Goal: Information Seeking & Learning: Check status

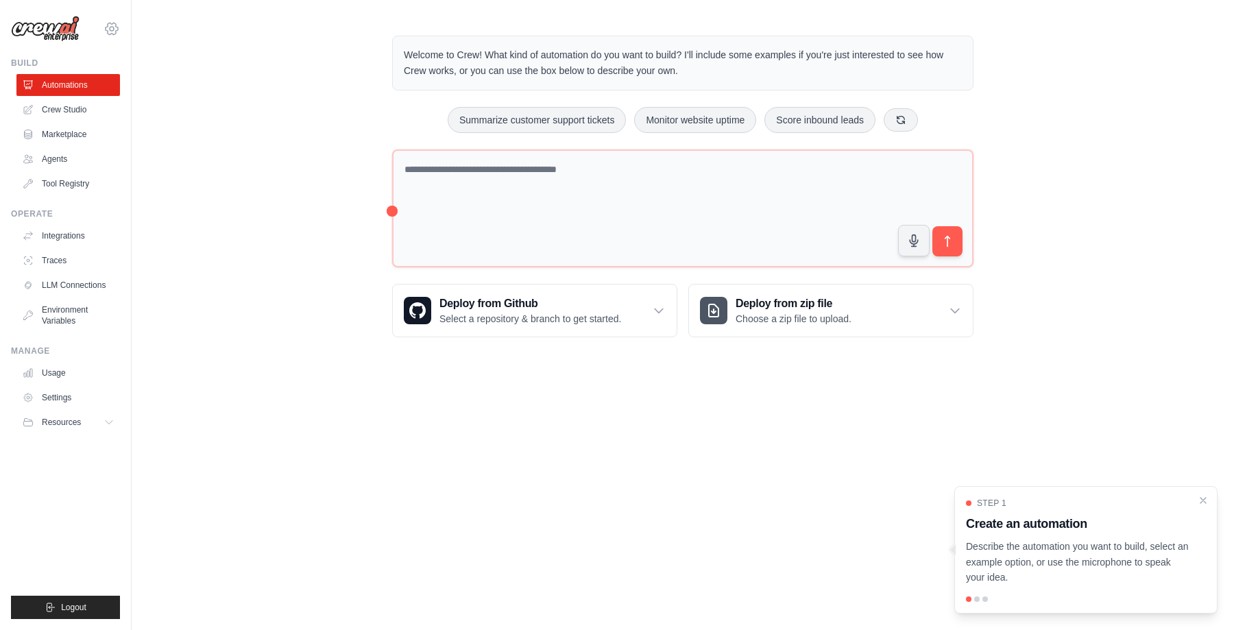
click at [112, 24] on icon at bounding box center [112, 29] width 16 height 16
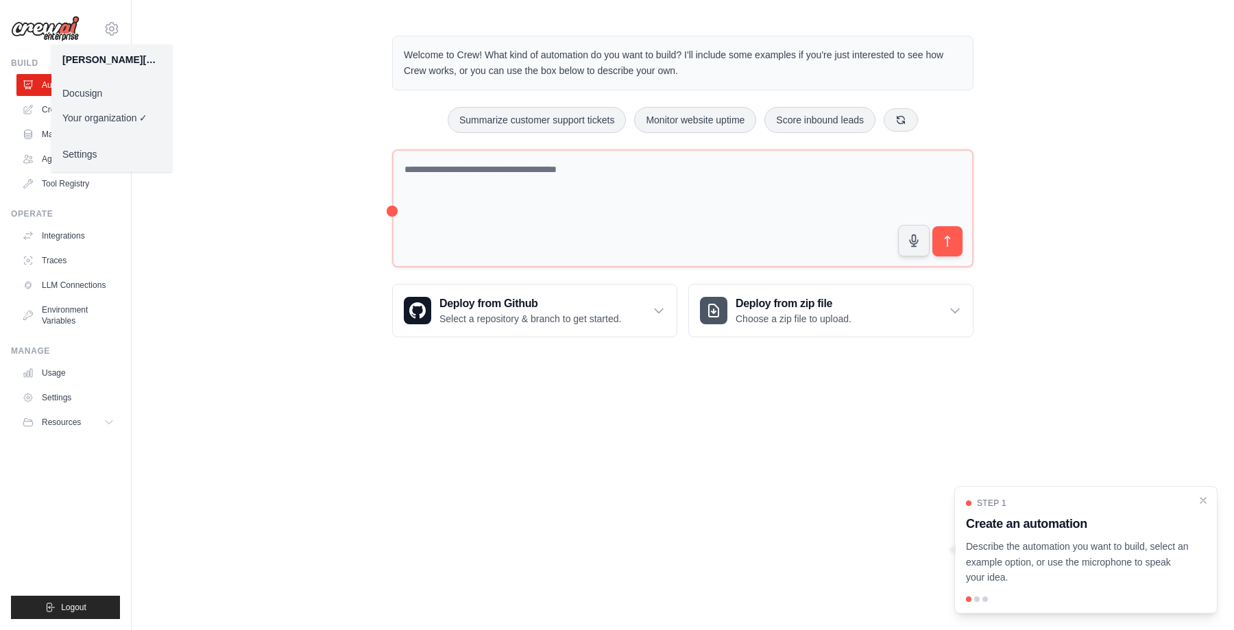
click at [101, 93] on link "Docusign" at bounding box center [111, 93] width 121 height 25
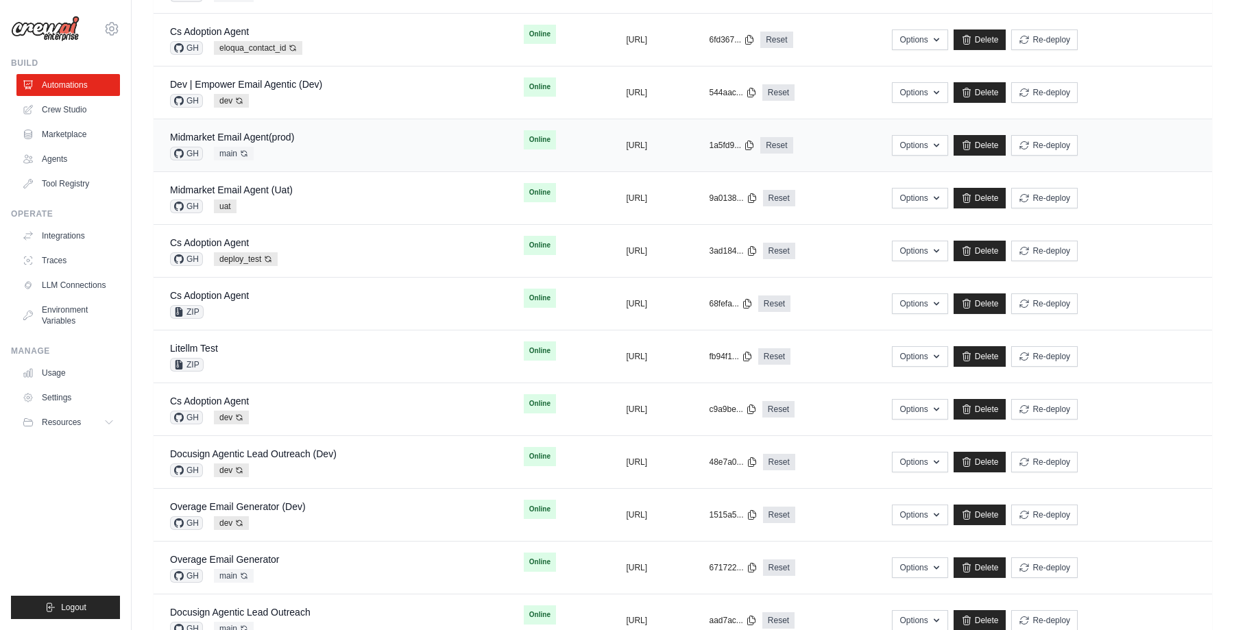
scroll to position [193, 0]
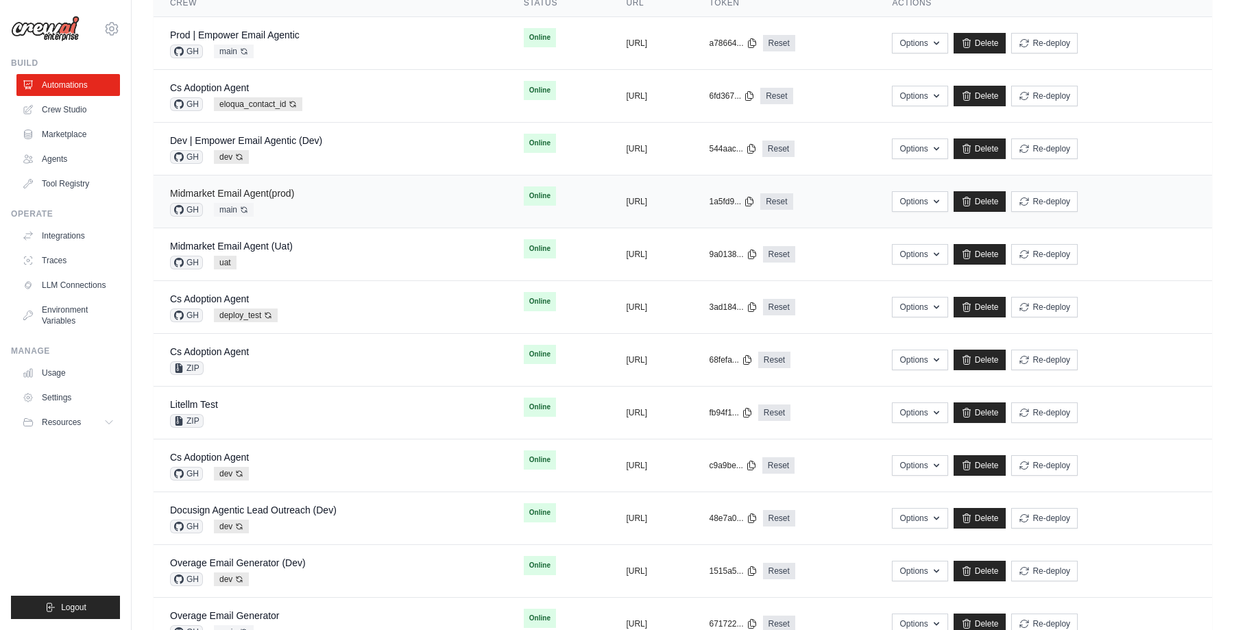
click at [282, 192] on link "Midmarket Email Agent(prod)" at bounding box center [232, 193] width 124 height 11
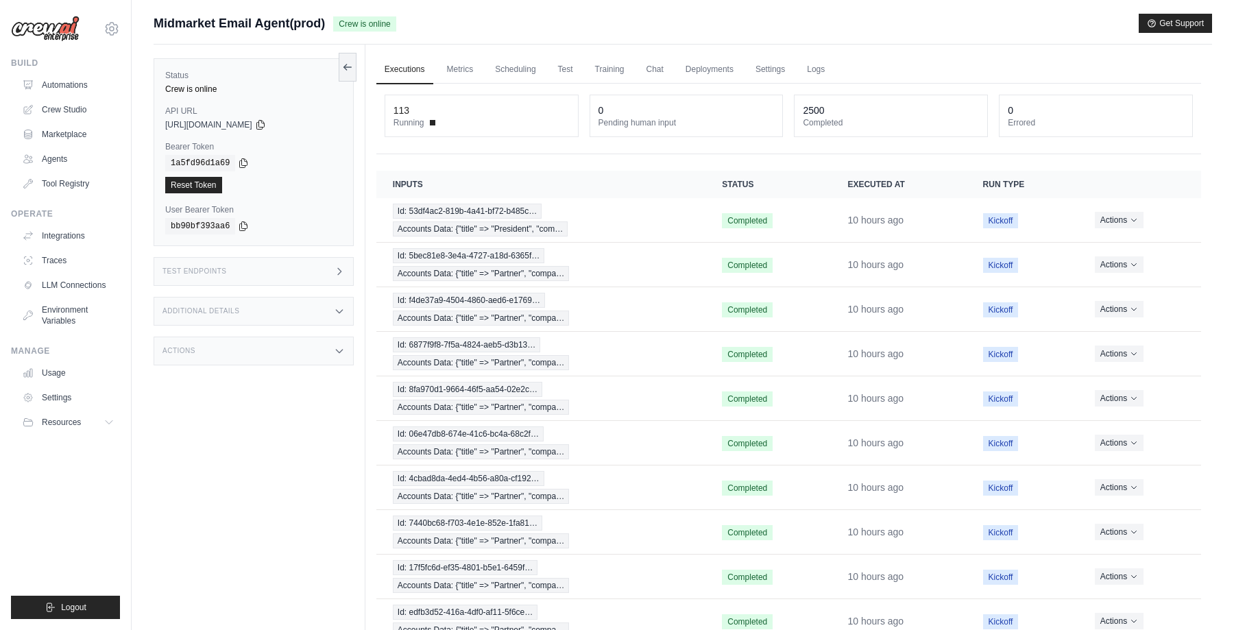
click at [624, 21] on div "Midmarket Email Agent(prod) Crew is online Get Support" at bounding box center [683, 23] width 1059 height 19
click at [640, 12] on main "Submit a support request Describe your issue or question * Please be specific a…" at bounding box center [683, 354] width 1103 height 709
click at [772, 67] on link "Settings" at bounding box center [771, 70] width 46 height 29
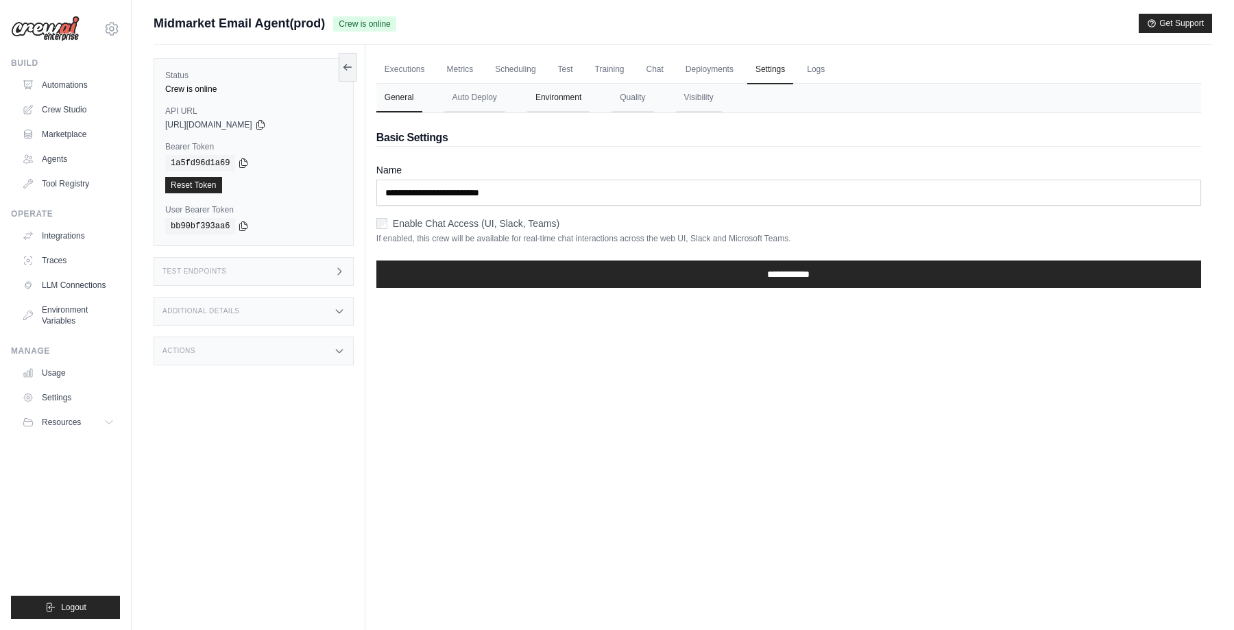
click at [554, 97] on button "Environment" at bounding box center [558, 98] width 62 height 29
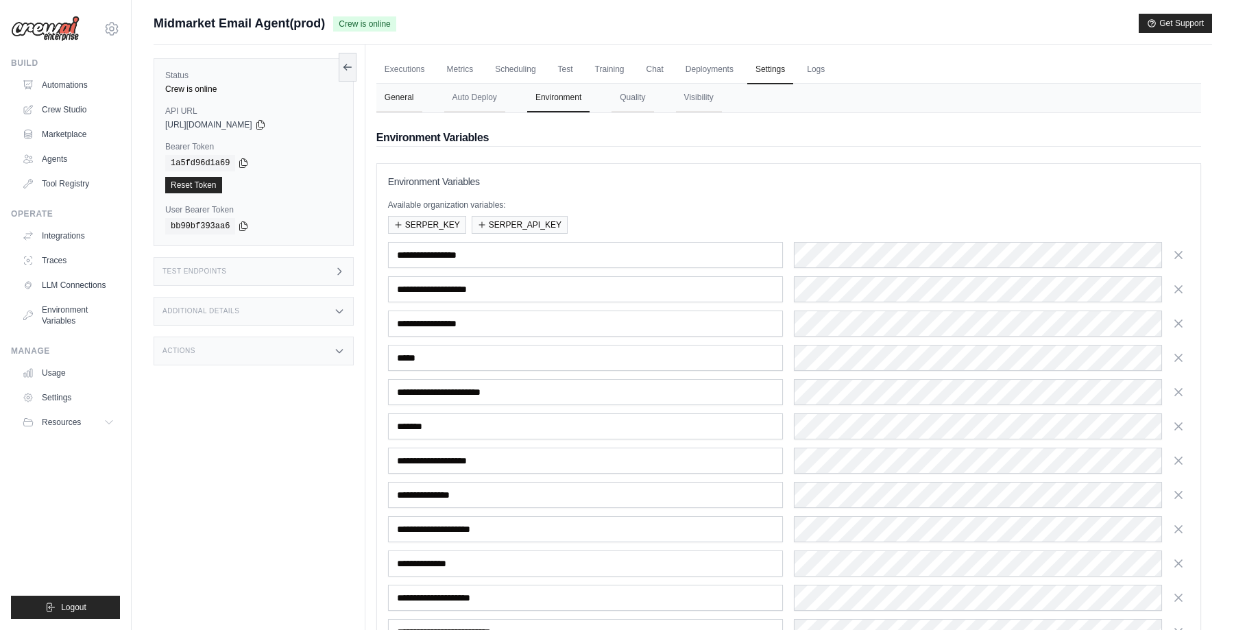
click at [396, 98] on button "General" at bounding box center [400, 98] width 46 height 29
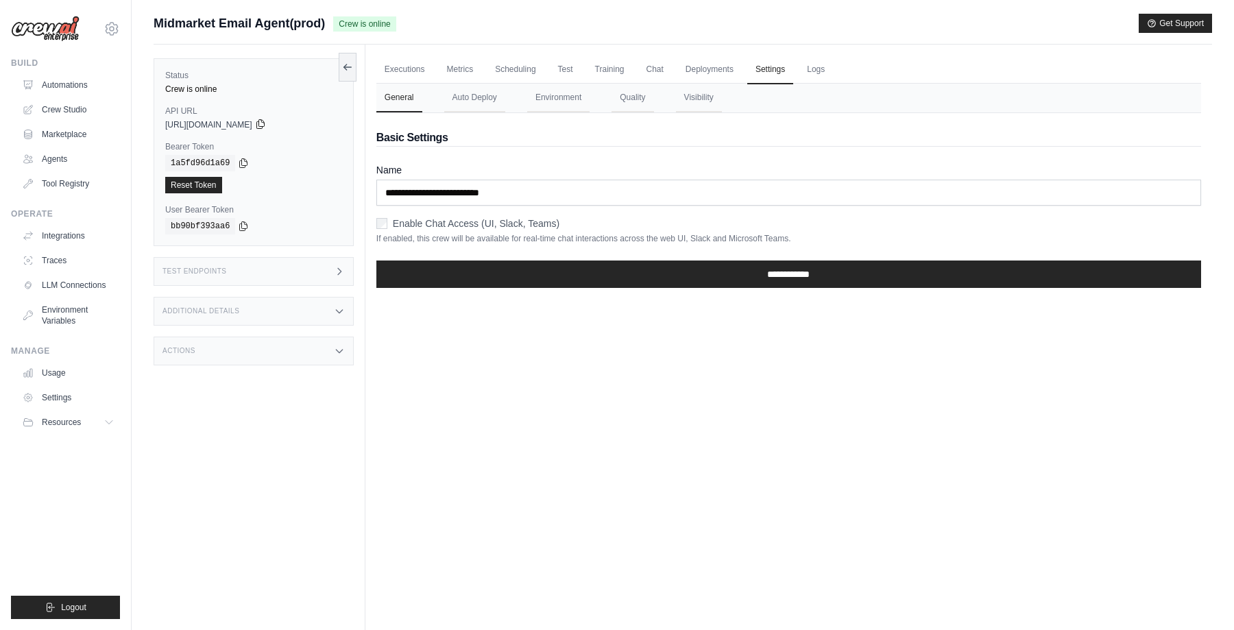
click at [266, 123] on icon at bounding box center [260, 124] width 11 height 11
click at [242, 164] on icon at bounding box center [244, 162] width 8 height 9
click at [409, 67] on link "Executions" at bounding box center [405, 70] width 57 height 29
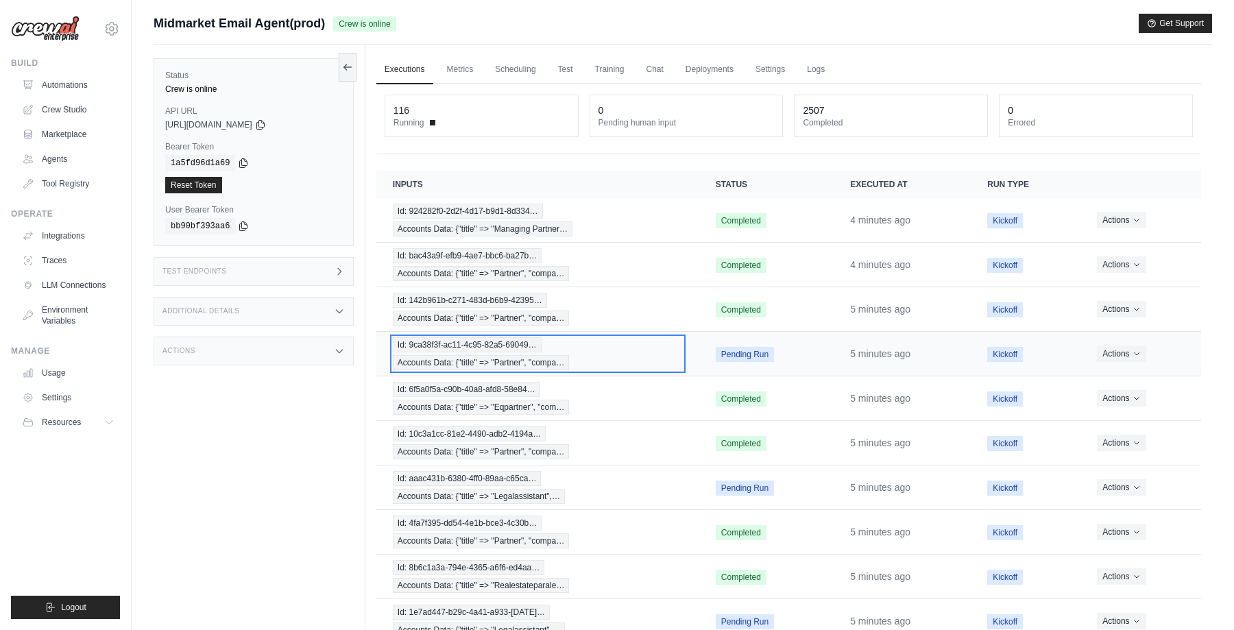
click at [636, 350] on div "Id: 9ca38f3f-ac11-4c95-82a5-69049… Accounts Data: {"title" => "Partner", "compa…" at bounding box center [538, 353] width 290 height 33
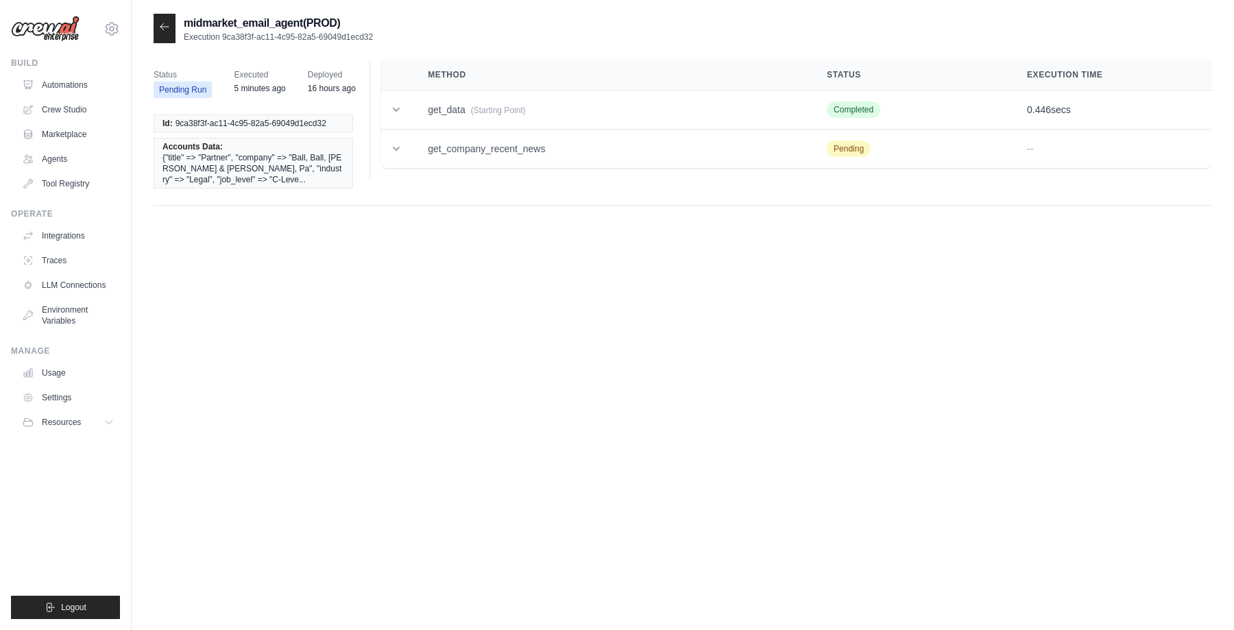
click at [163, 25] on icon at bounding box center [164, 26] width 8 height 6
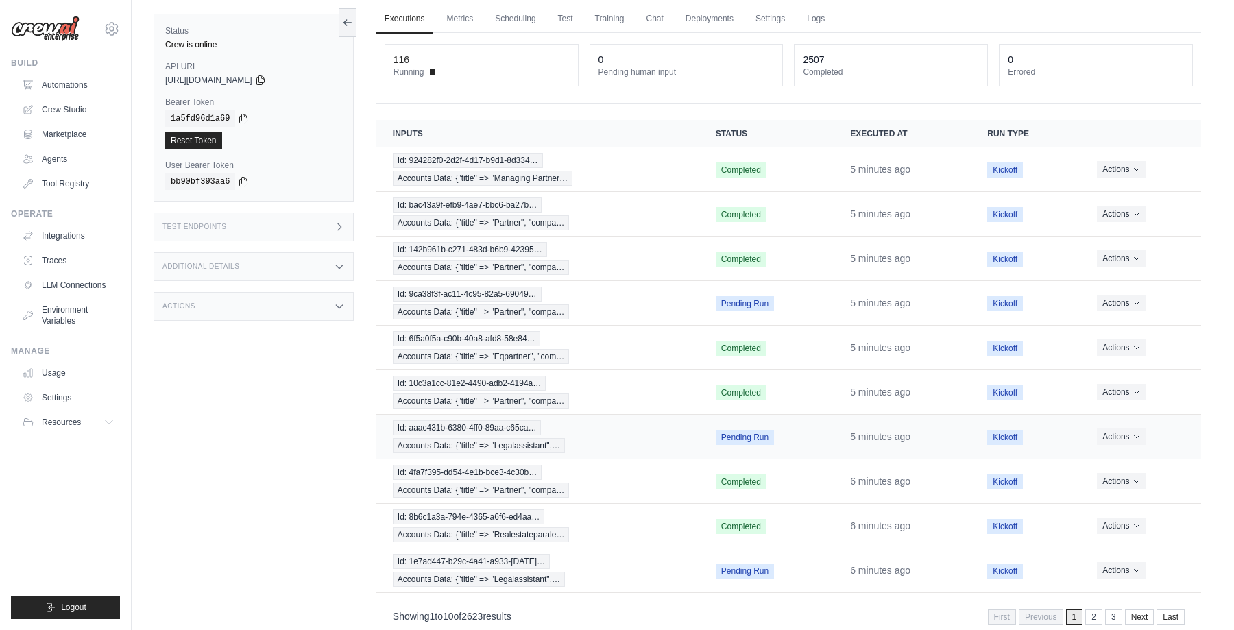
scroll to position [79, 0]
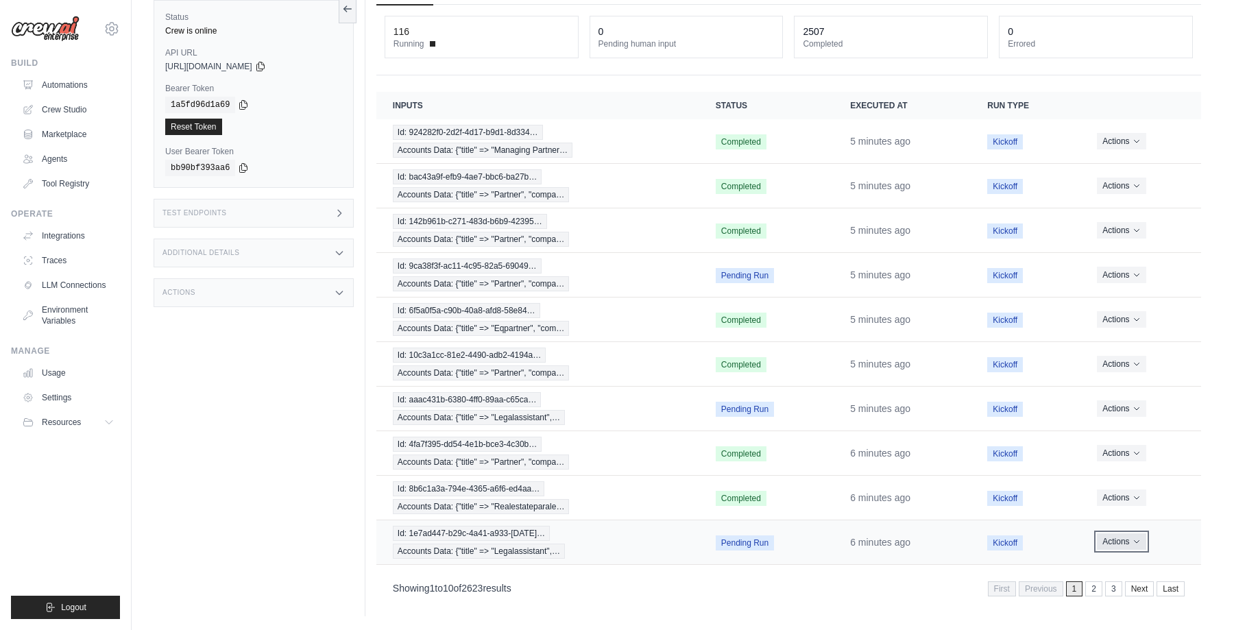
click at [1129, 537] on button "Actions" at bounding box center [1121, 542] width 49 height 16
click at [766, 600] on div "Showing 1 to 10 of 2623 results First Previous 1 2 3 Next Last" at bounding box center [789, 588] width 825 height 35
click at [609, 529] on div "Id: 1e7ad447-b29c-4a41-a933-ce637… Accounts Data: {"title" => "Legalassistant",…" at bounding box center [538, 542] width 290 height 33
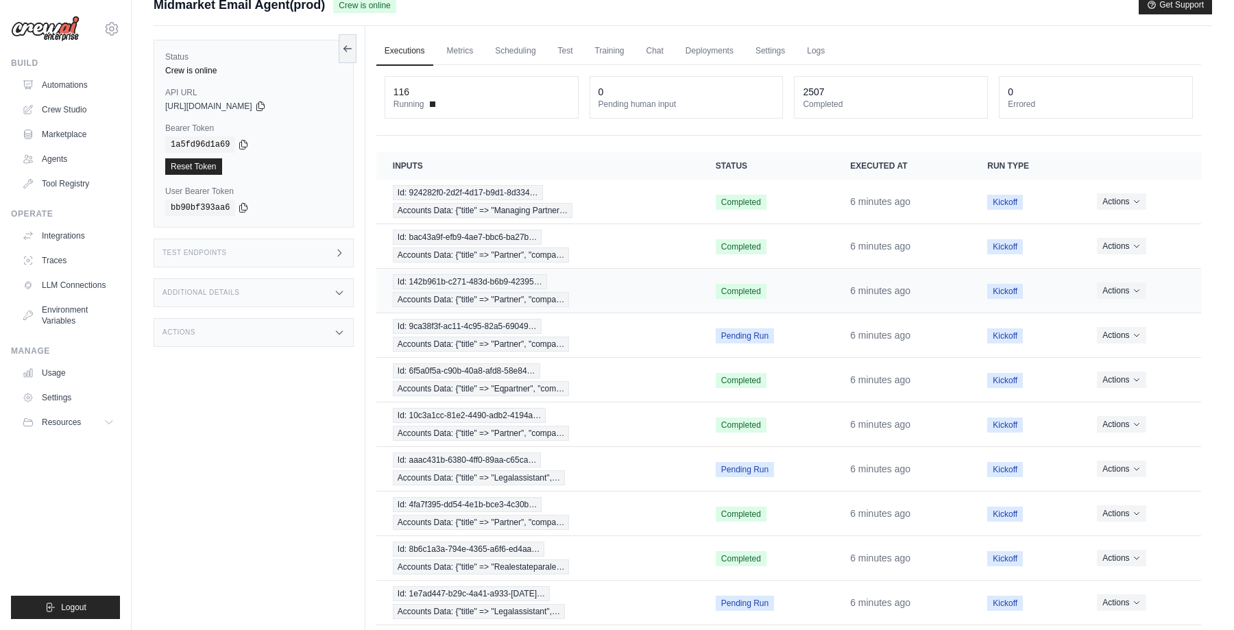
scroll to position [0, 0]
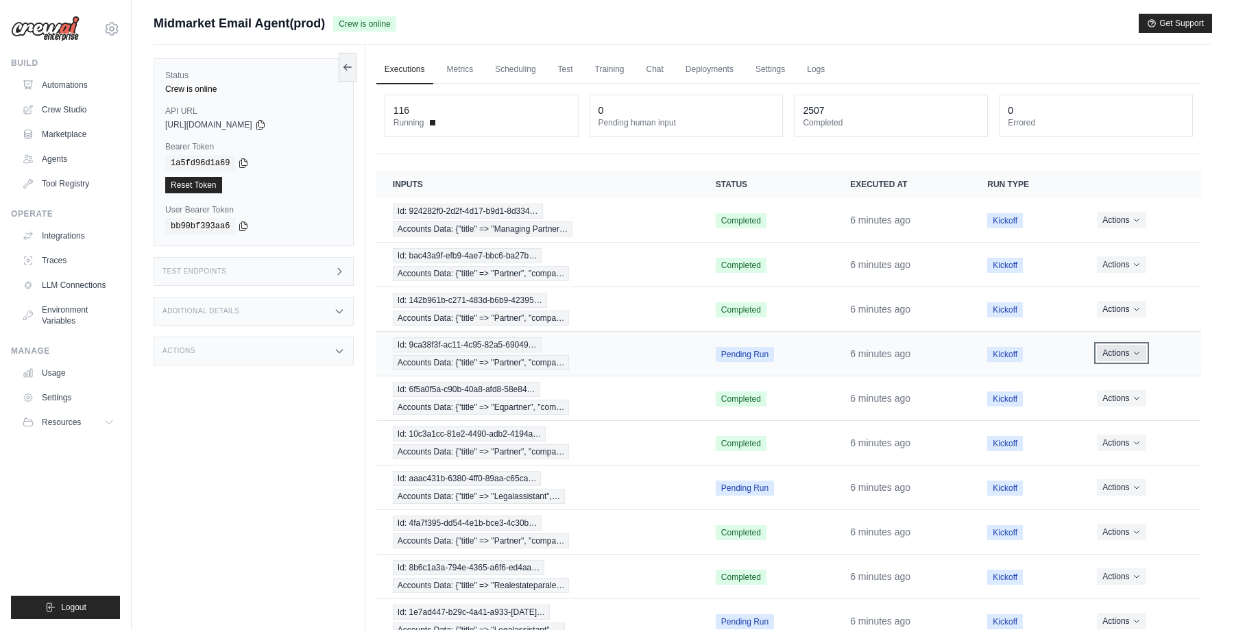
click at [1128, 357] on button "Actions" at bounding box center [1121, 353] width 49 height 16
click at [1127, 356] on button "Actions" at bounding box center [1121, 353] width 49 height 16
click at [1058, 38] on div "Submit a support request Describe your issue or question * Please be specific a…" at bounding box center [683, 29] width 1059 height 31
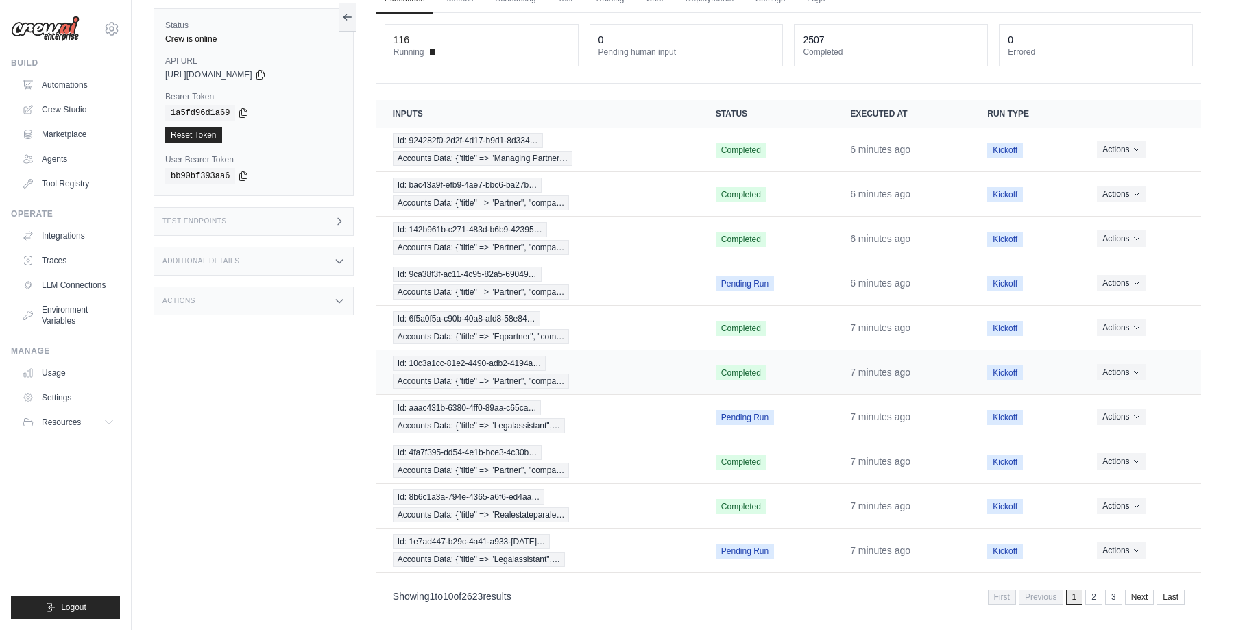
scroll to position [79, 0]
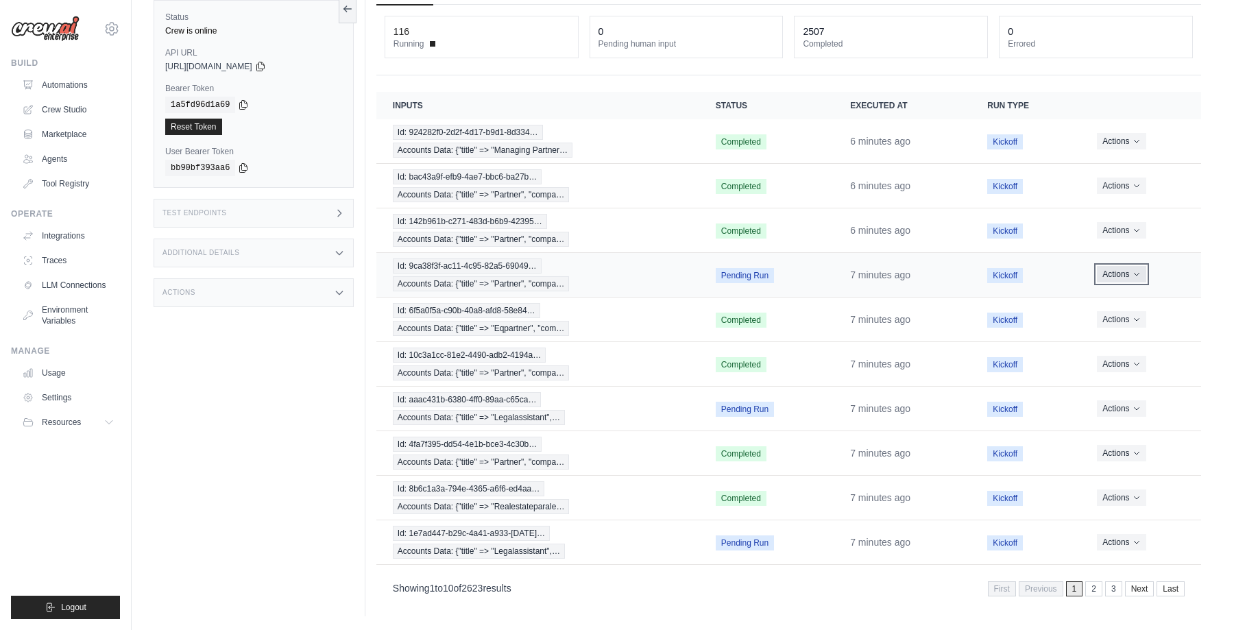
click at [1134, 278] on button "Actions" at bounding box center [1121, 274] width 49 height 16
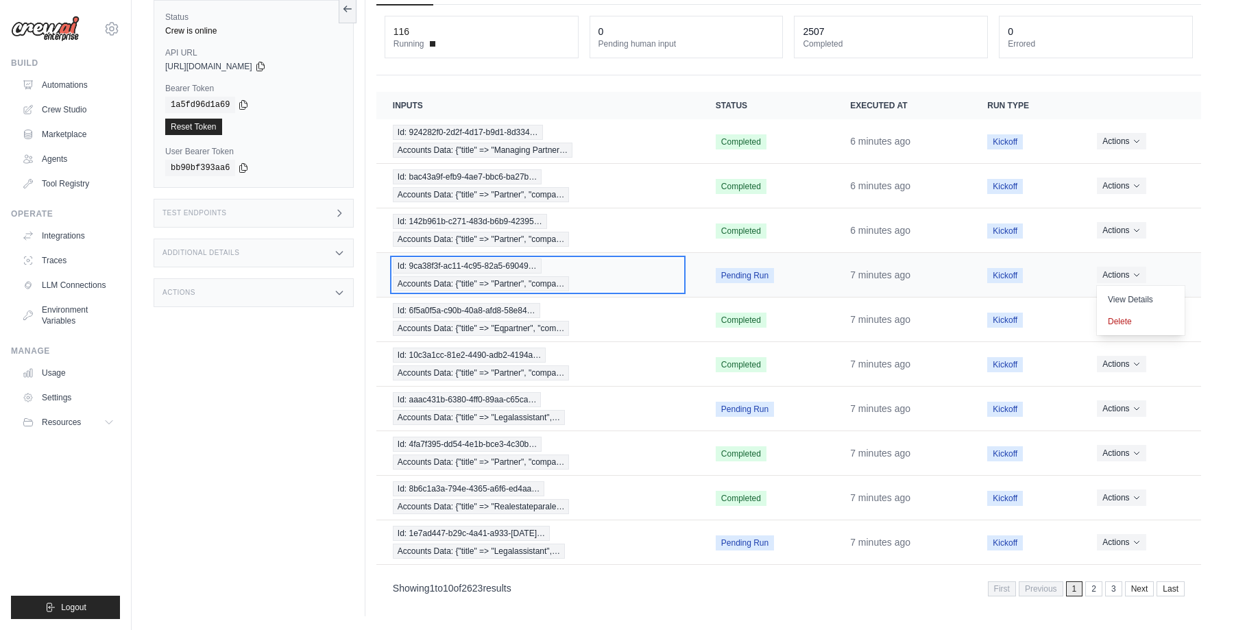
click at [569, 274] on div "Id: 9ca38f3f-ac11-4c95-82a5-69049… Accounts Data: {"title" => "Partner", "compa…" at bounding box center [538, 275] width 290 height 33
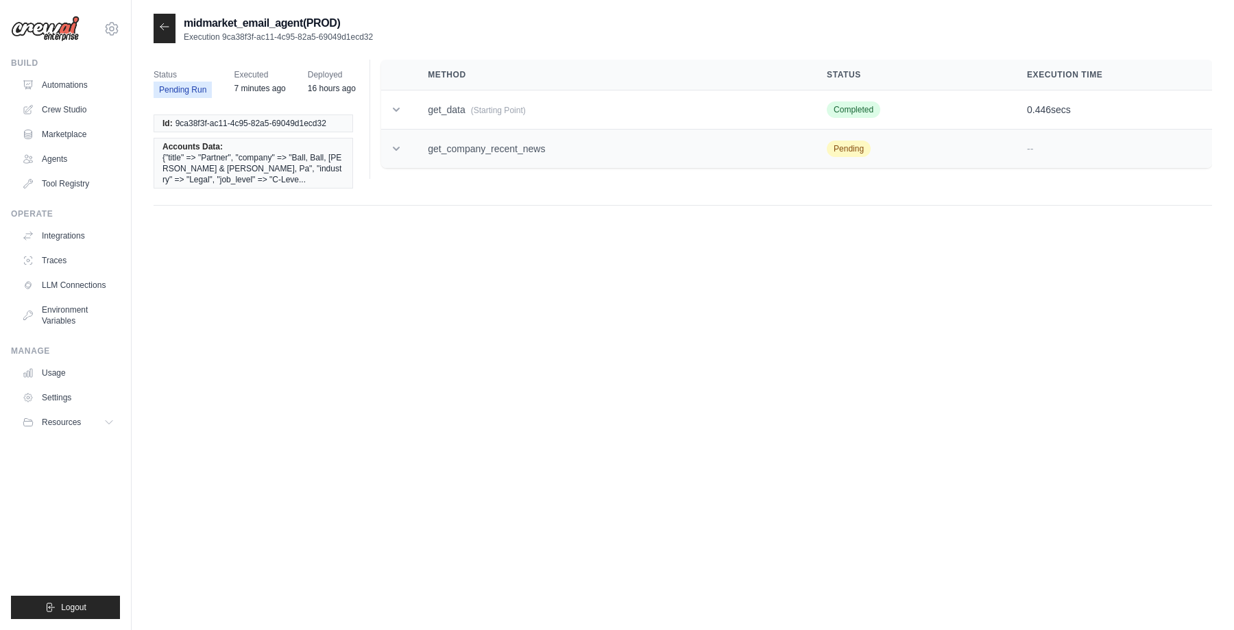
click at [398, 143] on icon at bounding box center [397, 149] width 14 height 14
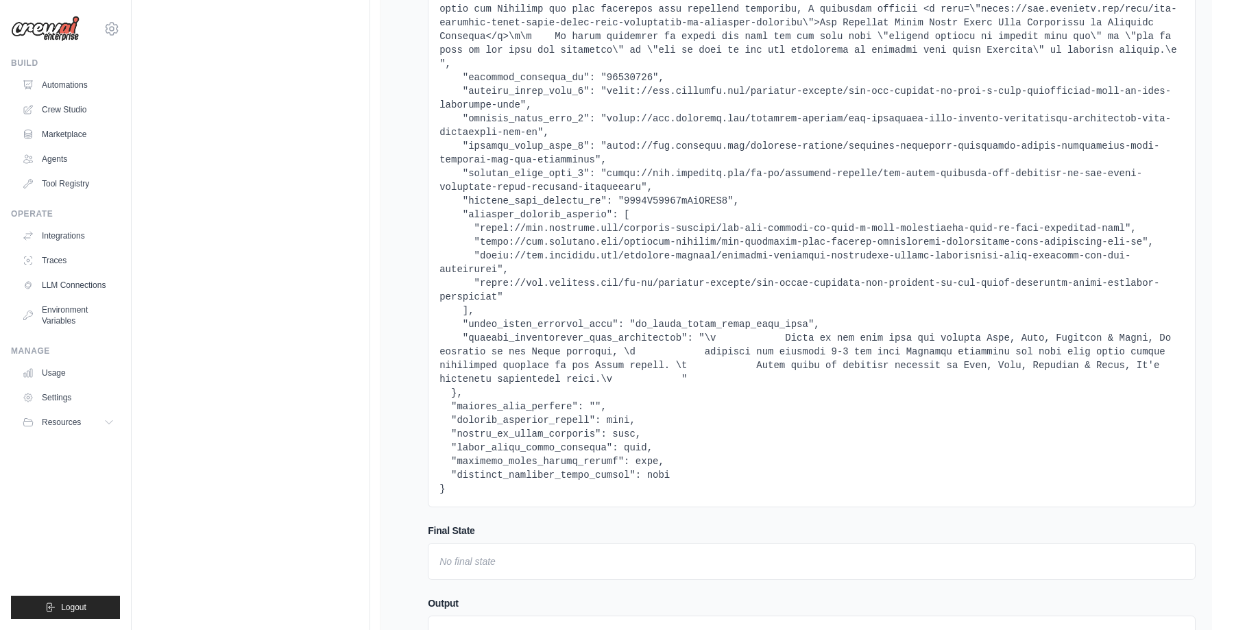
scroll to position [680, 0]
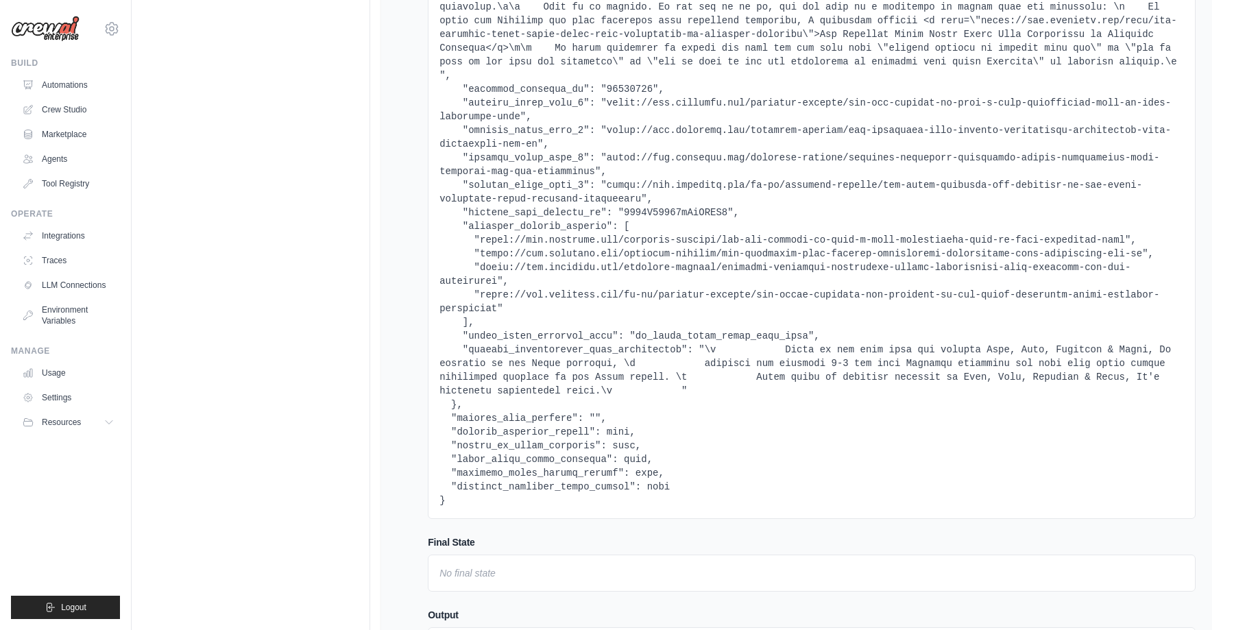
click at [685, 334] on pre at bounding box center [812, 21] width 745 height 974
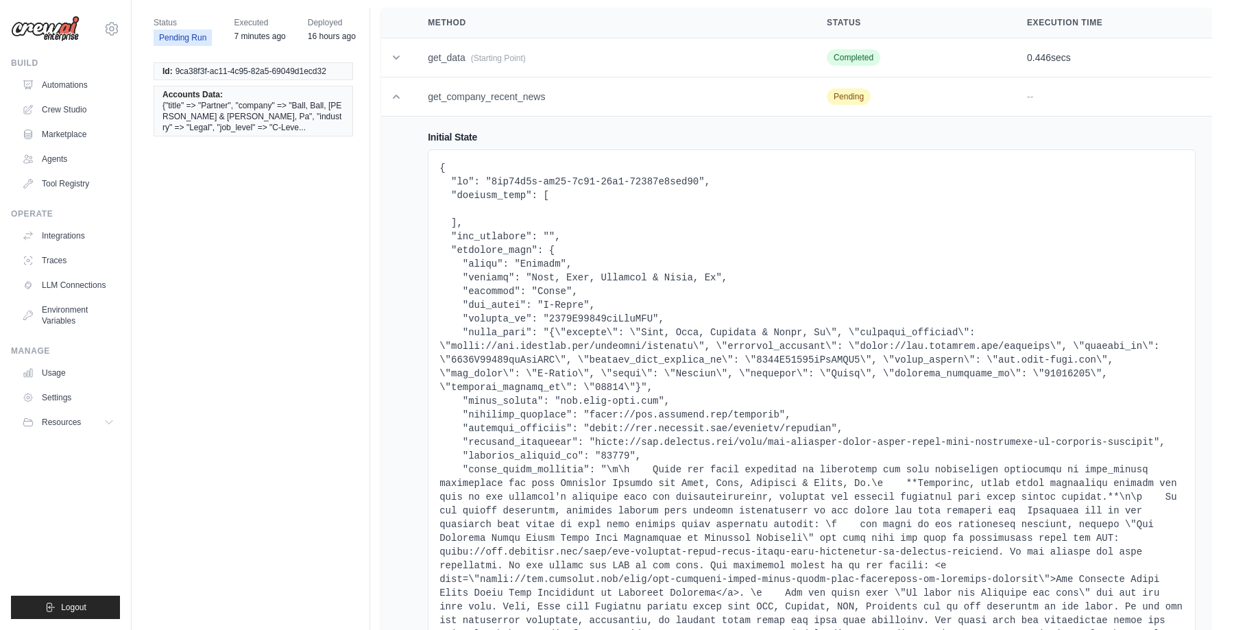
scroll to position [55, 0]
drag, startPoint x: 473, startPoint y: 222, endPoint x: 453, endPoint y: 187, distance: 40.0
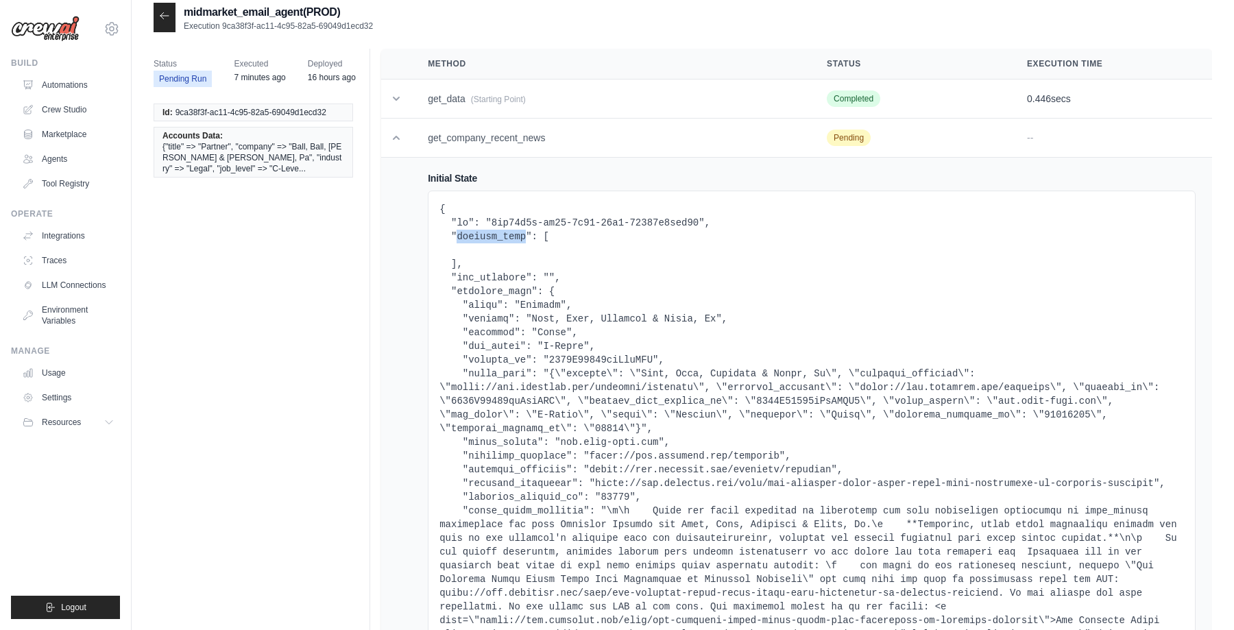
scroll to position [0, 0]
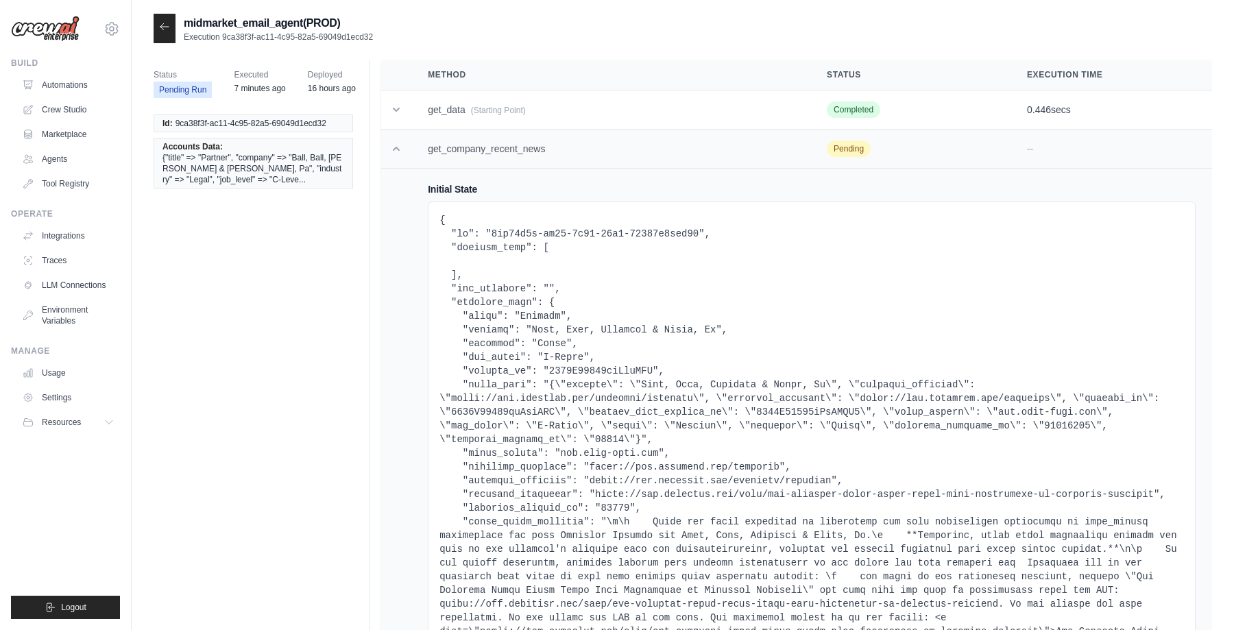
click at [392, 145] on icon at bounding box center [397, 149] width 14 height 14
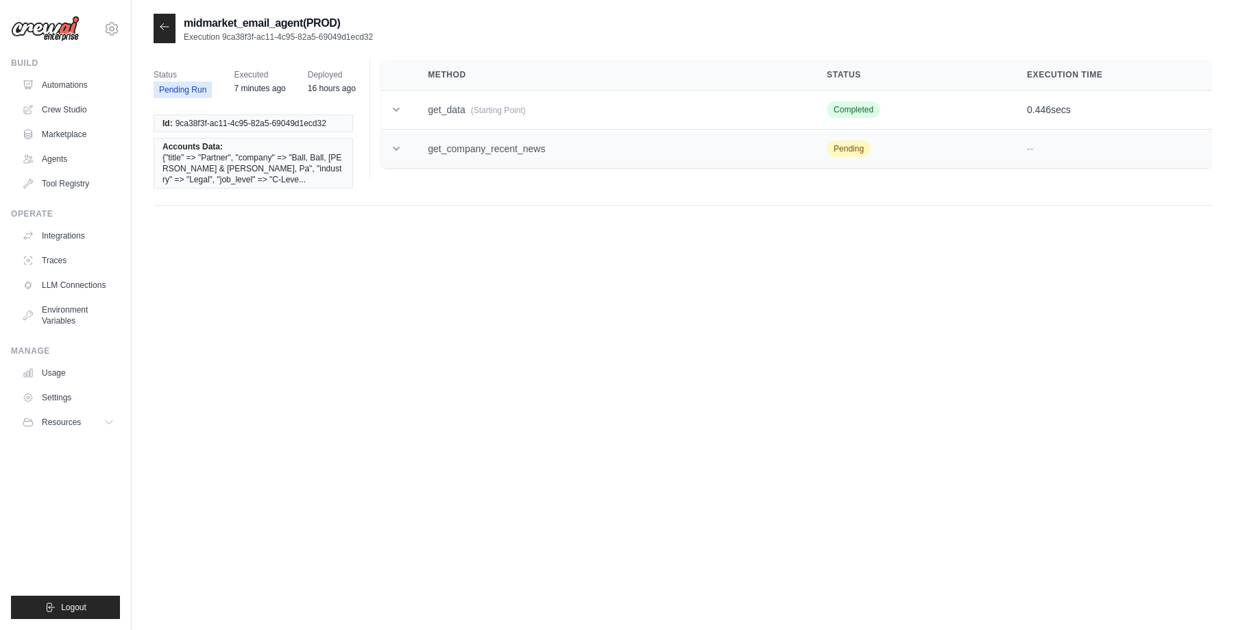
click at [395, 154] on icon at bounding box center [397, 149] width 14 height 14
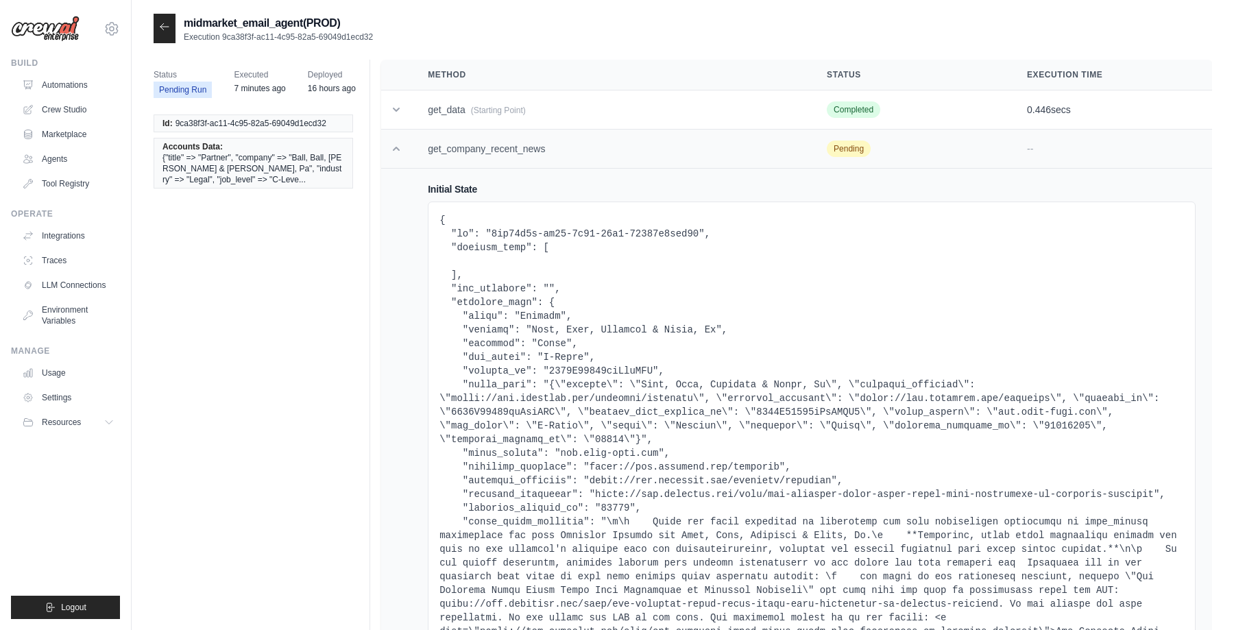
click at [395, 154] on icon at bounding box center [397, 149] width 14 height 14
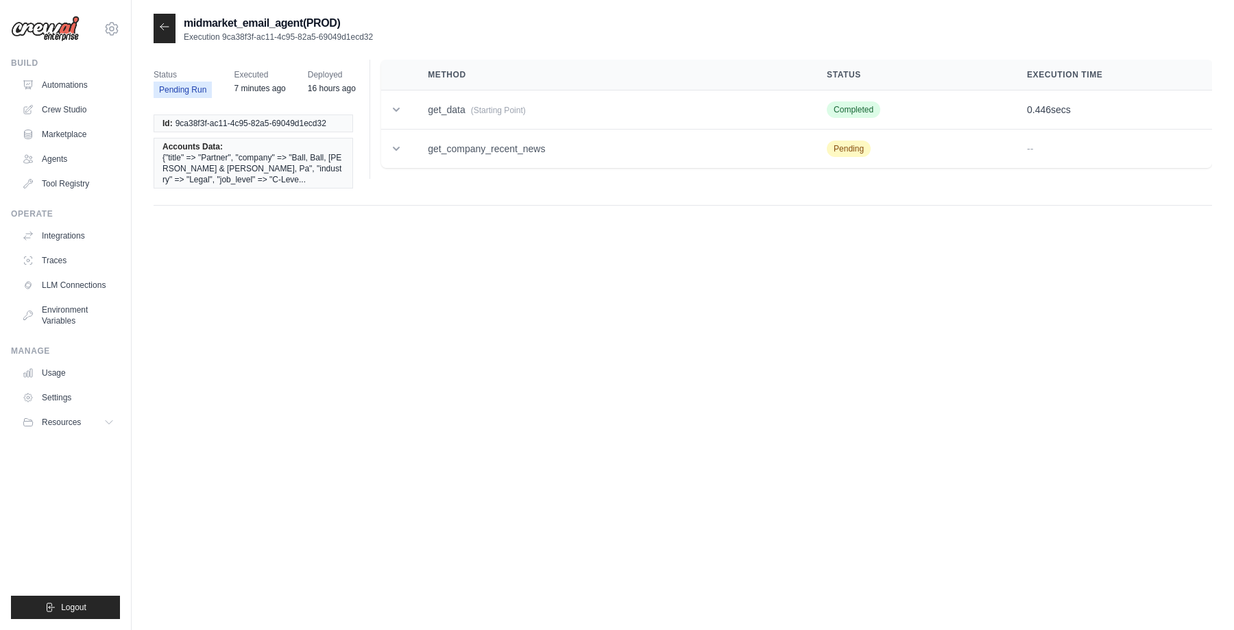
click at [162, 19] on div at bounding box center [165, 28] width 22 height 29
click at [165, 33] on div at bounding box center [165, 28] width 22 height 29
click at [156, 25] on div at bounding box center [165, 28] width 22 height 29
click at [169, 27] on icon at bounding box center [164, 26] width 11 height 11
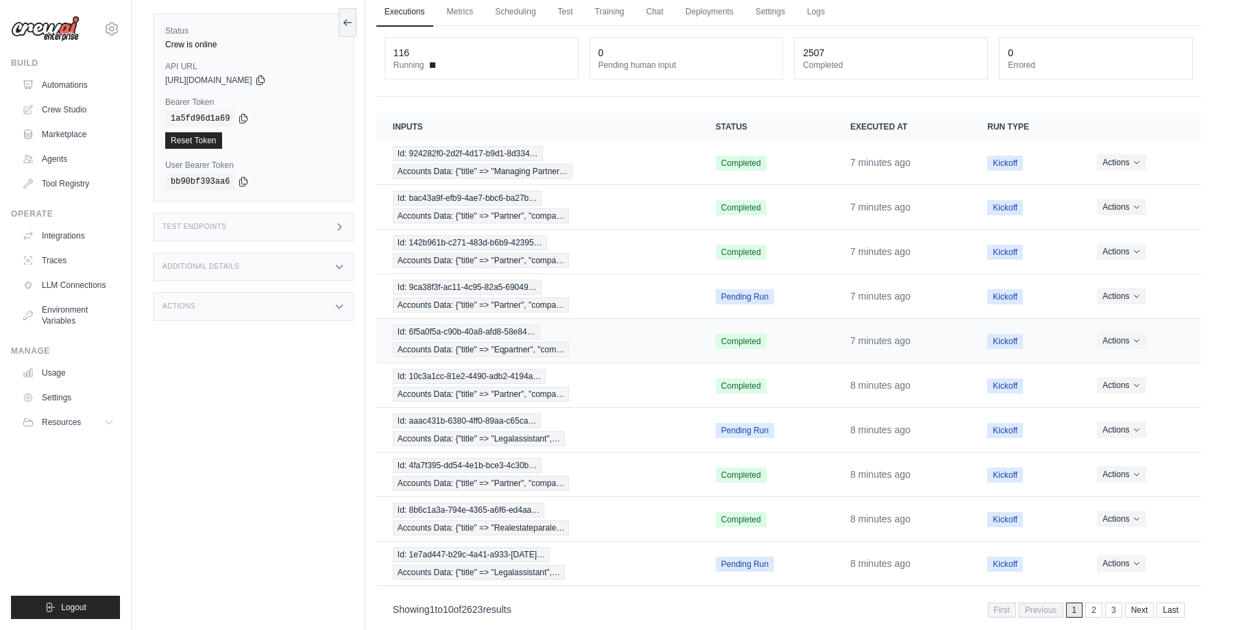
scroll to position [79, 0]
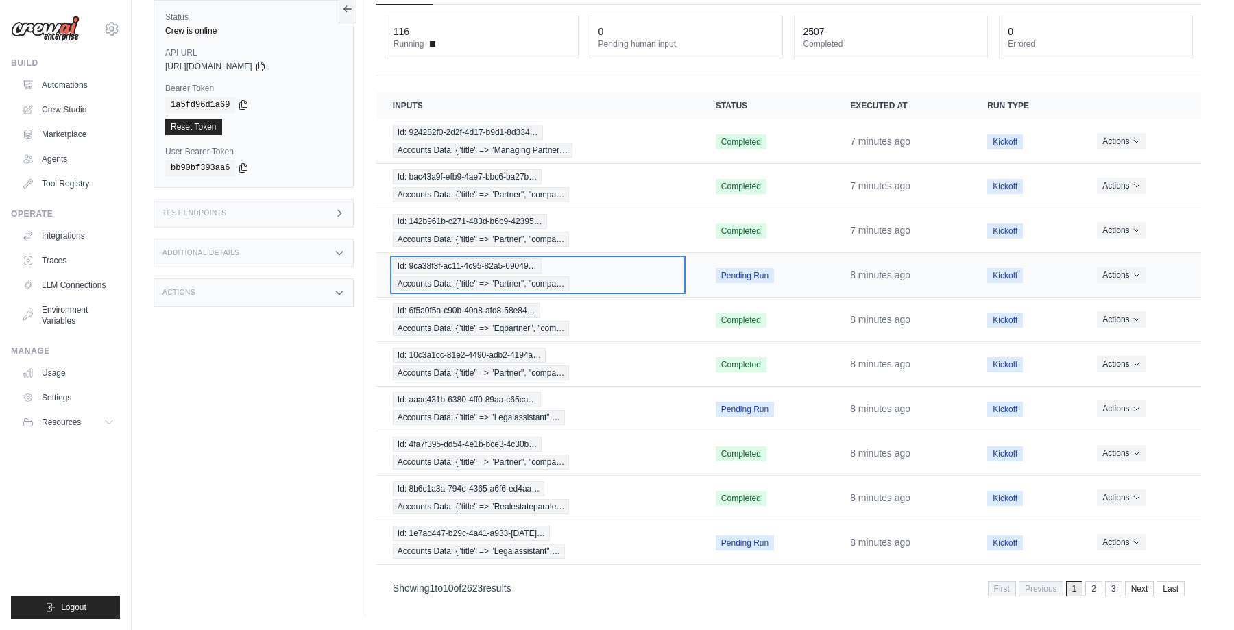
click at [617, 279] on div "Id: 9ca38f3f-ac11-4c95-82a5-69049… Accounts Data: {"title" => "Partner", "compa…" at bounding box center [538, 275] width 290 height 33
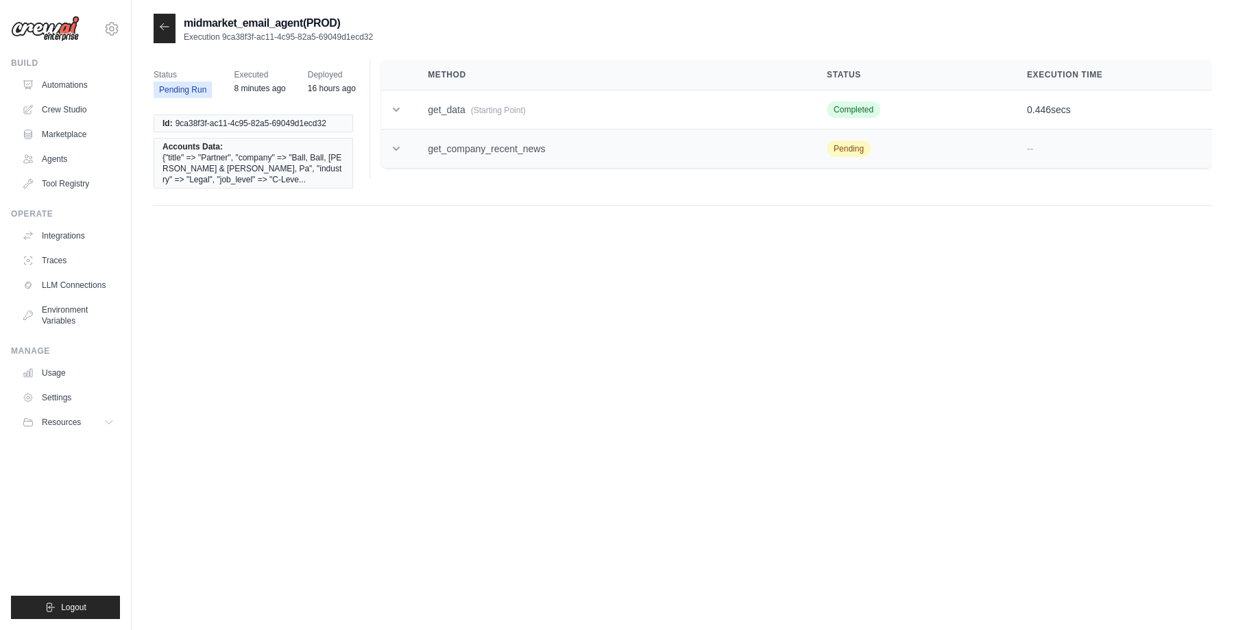
click at [394, 145] on icon at bounding box center [397, 149] width 14 height 14
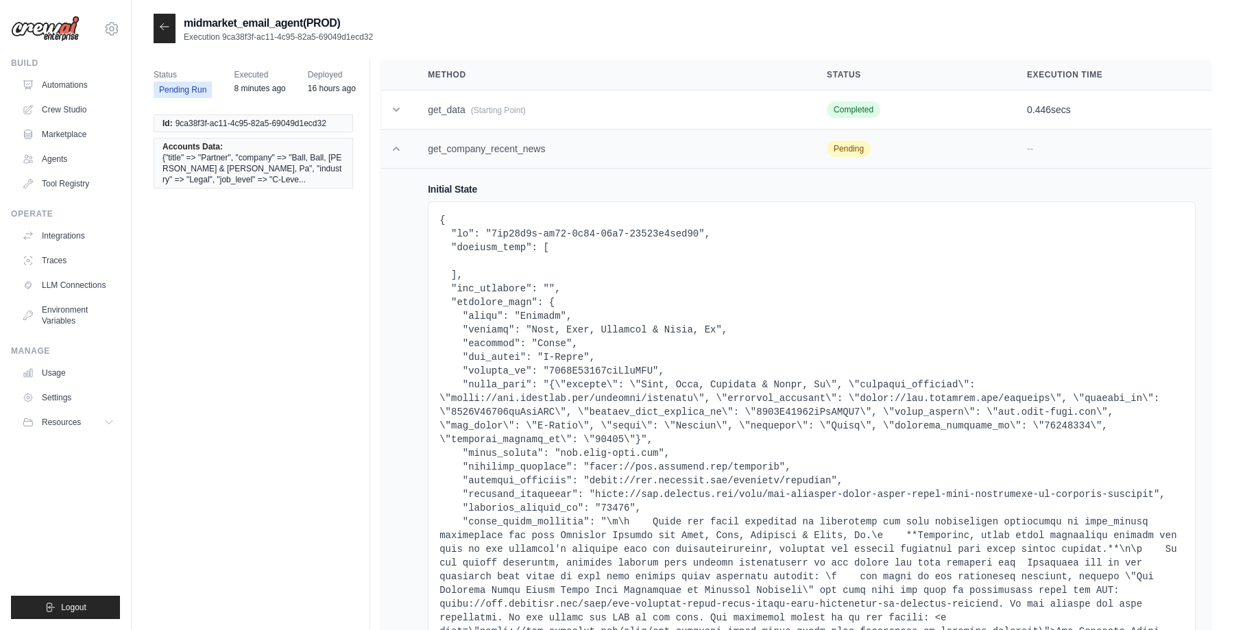
click at [395, 150] on icon at bounding box center [397, 149] width 14 height 14
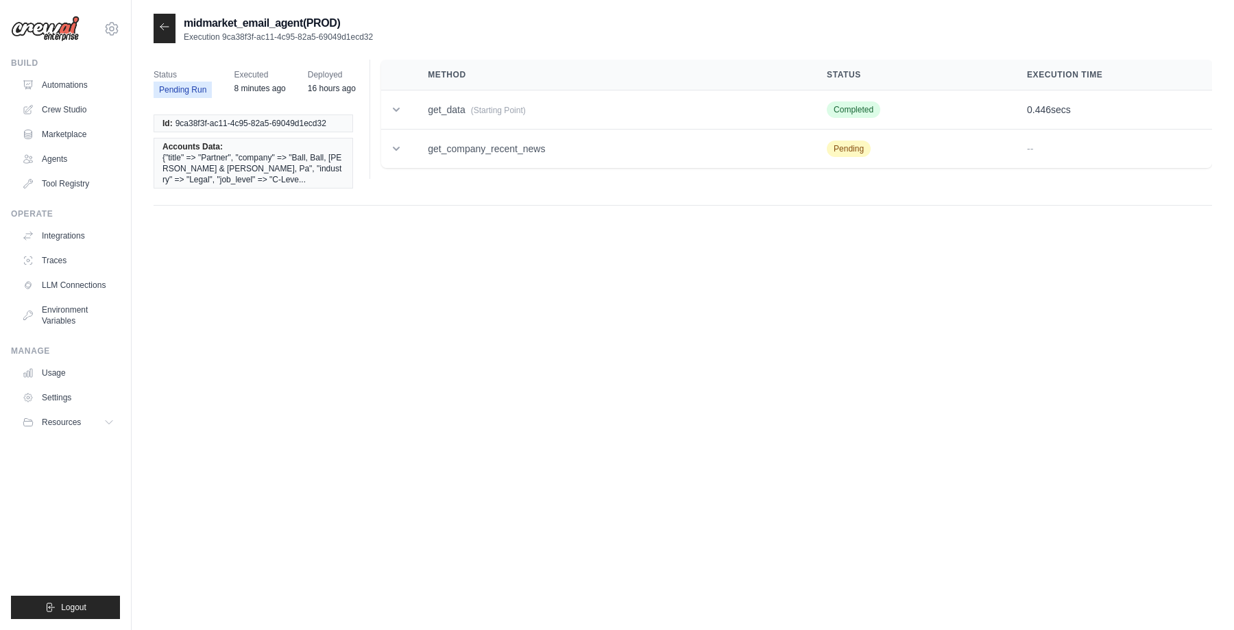
click at [165, 19] on div at bounding box center [165, 28] width 22 height 29
click at [163, 33] on div at bounding box center [165, 28] width 22 height 29
click at [163, 29] on icon at bounding box center [164, 26] width 11 height 11
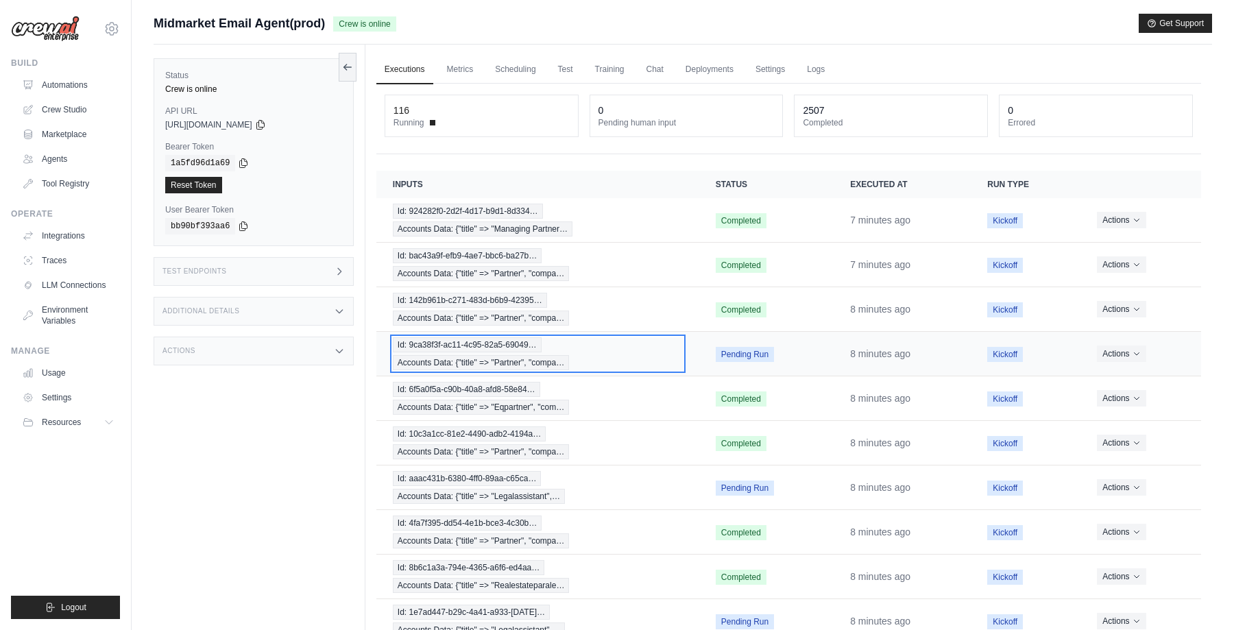
click at [632, 354] on div "Id: 9ca38f3f-ac11-4c95-82a5-69049… Accounts Data: {"title" => "Partner", "compa…" at bounding box center [538, 353] width 290 height 33
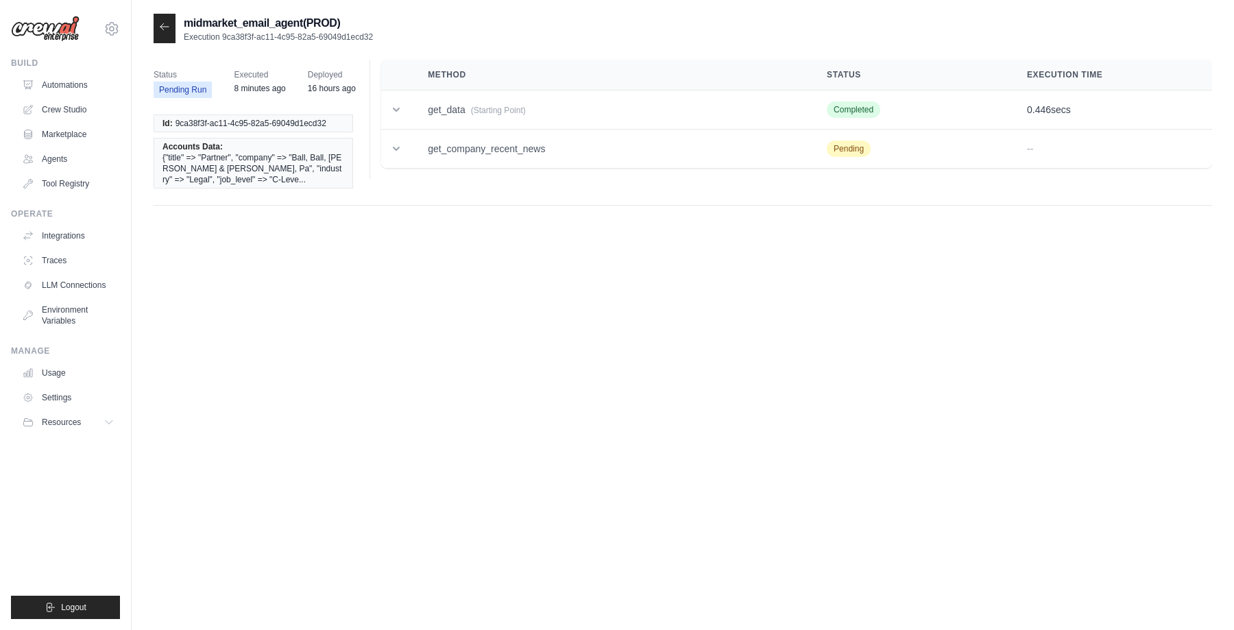
click at [168, 27] on icon at bounding box center [164, 26] width 11 height 11
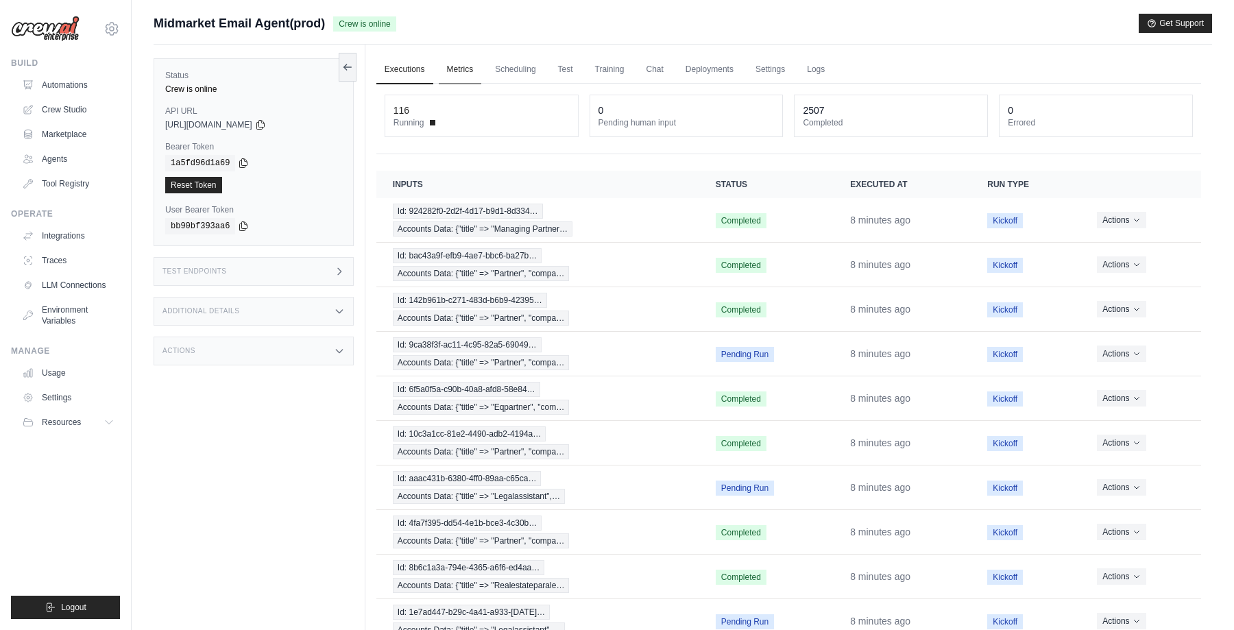
click at [462, 68] on link "Metrics" at bounding box center [460, 70] width 43 height 29
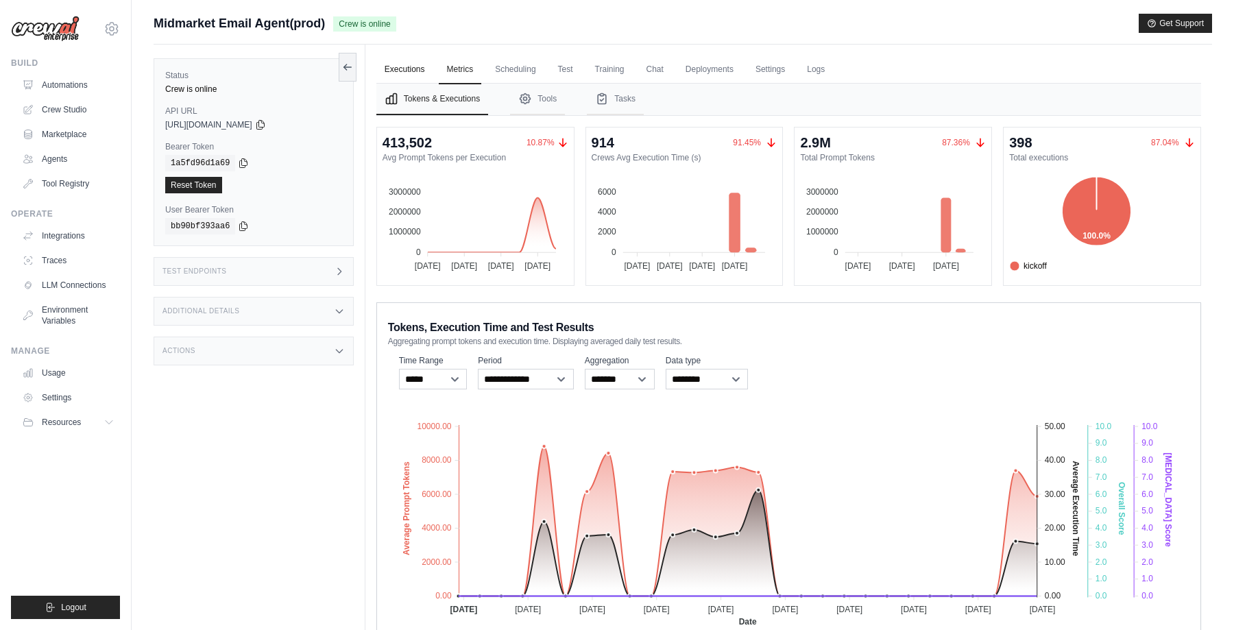
click at [413, 72] on link "Executions" at bounding box center [405, 70] width 57 height 29
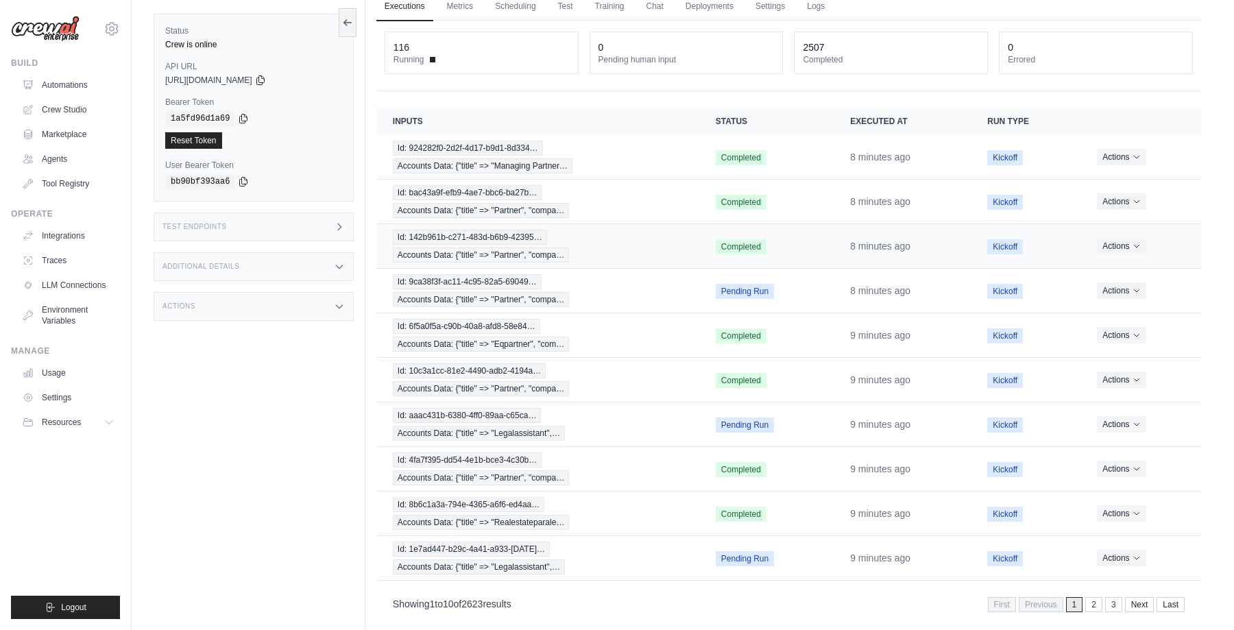
scroll to position [79, 0]
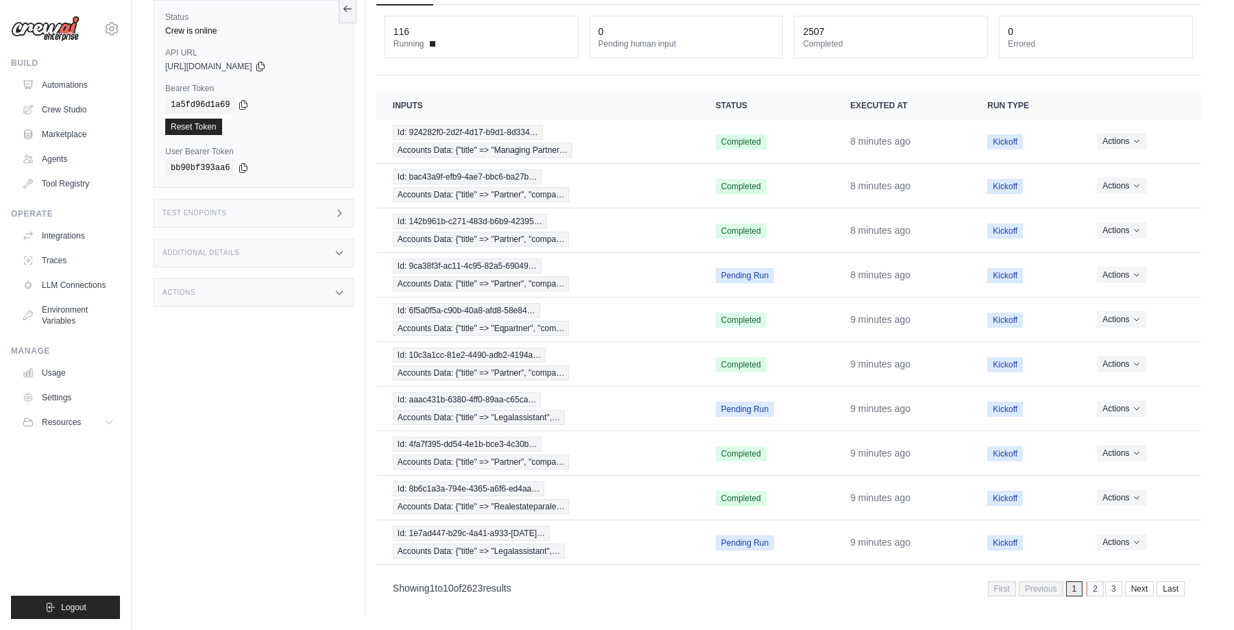
click at [1093, 584] on link "2" at bounding box center [1095, 589] width 17 height 15
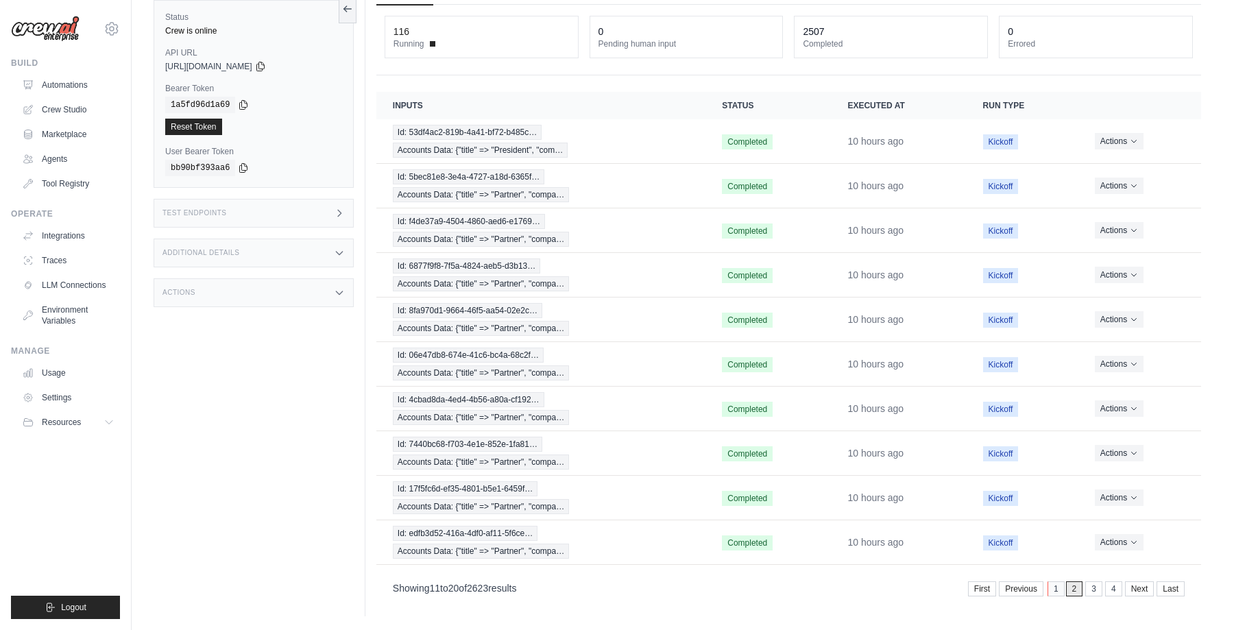
click at [1058, 588] on link "1" at bounding box center [1056, 589] width 17 height 15
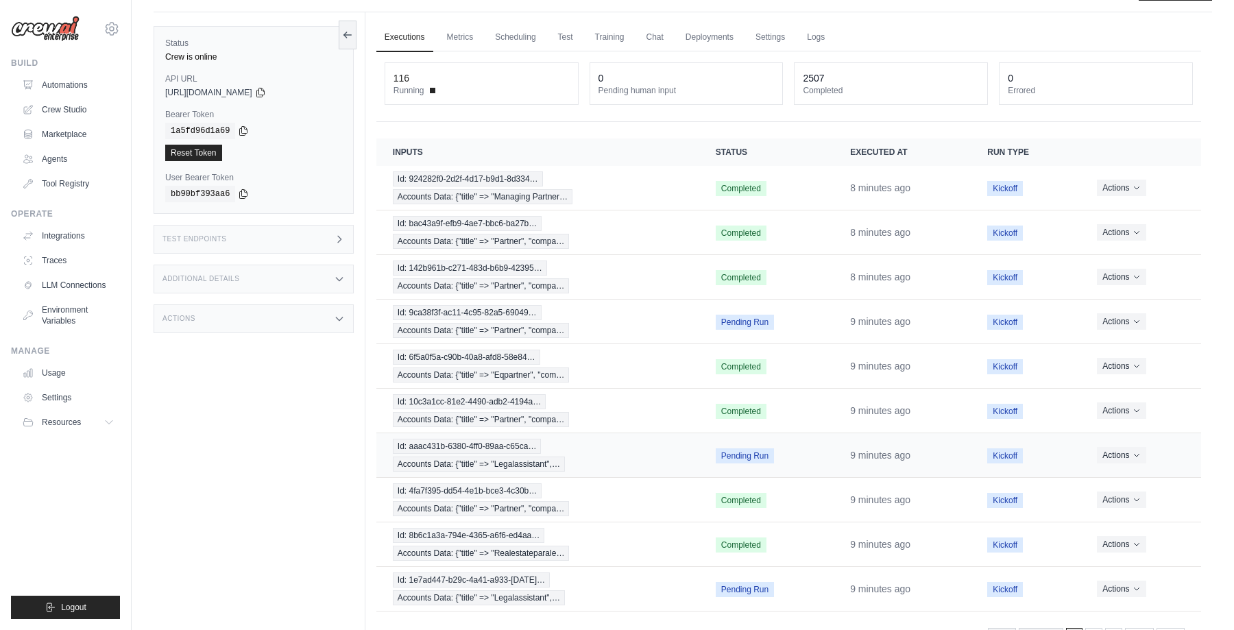
scroll to position [0, 0]
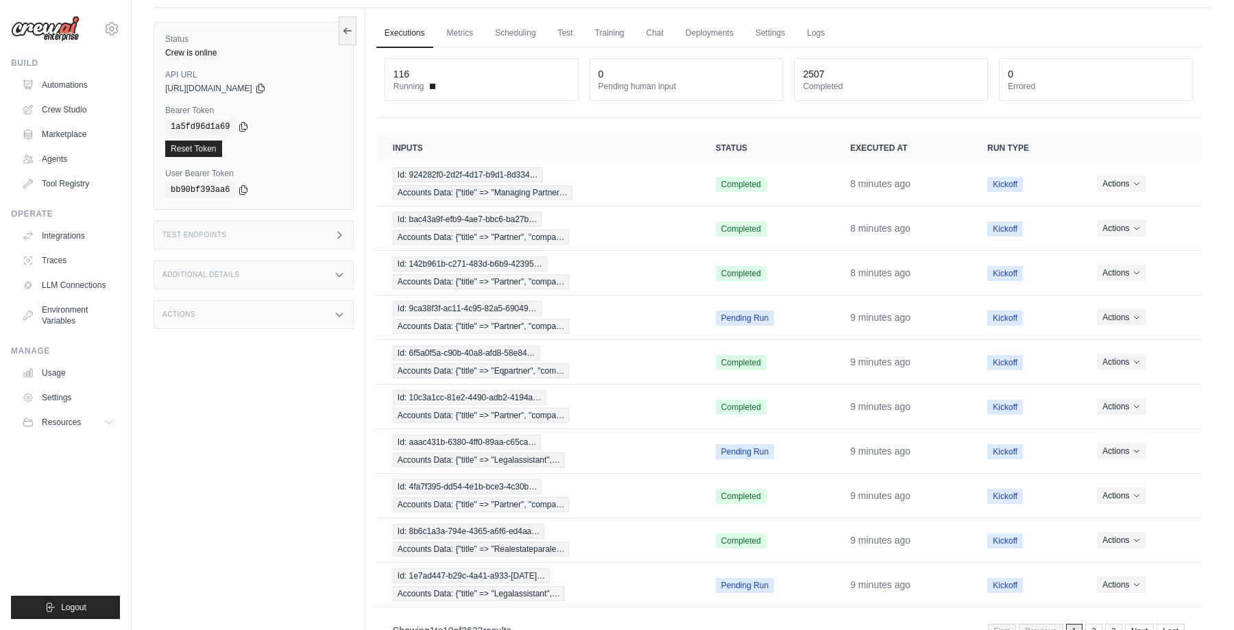
scroll to position [79, 0]
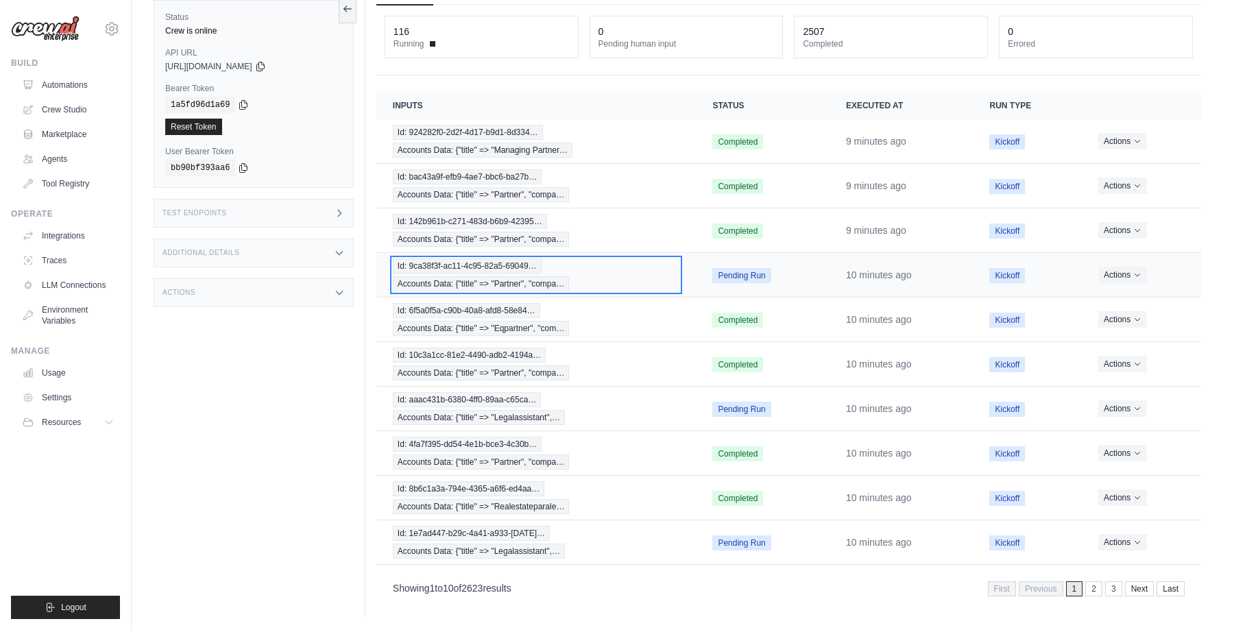
click at [577, 263] on div "Id: 9ca38f3f-ac11-4c95-82a5-69049… Accounts Data: {"title" => "Partner", "compa…" at bounding box center [536, 275] width 287 height 33
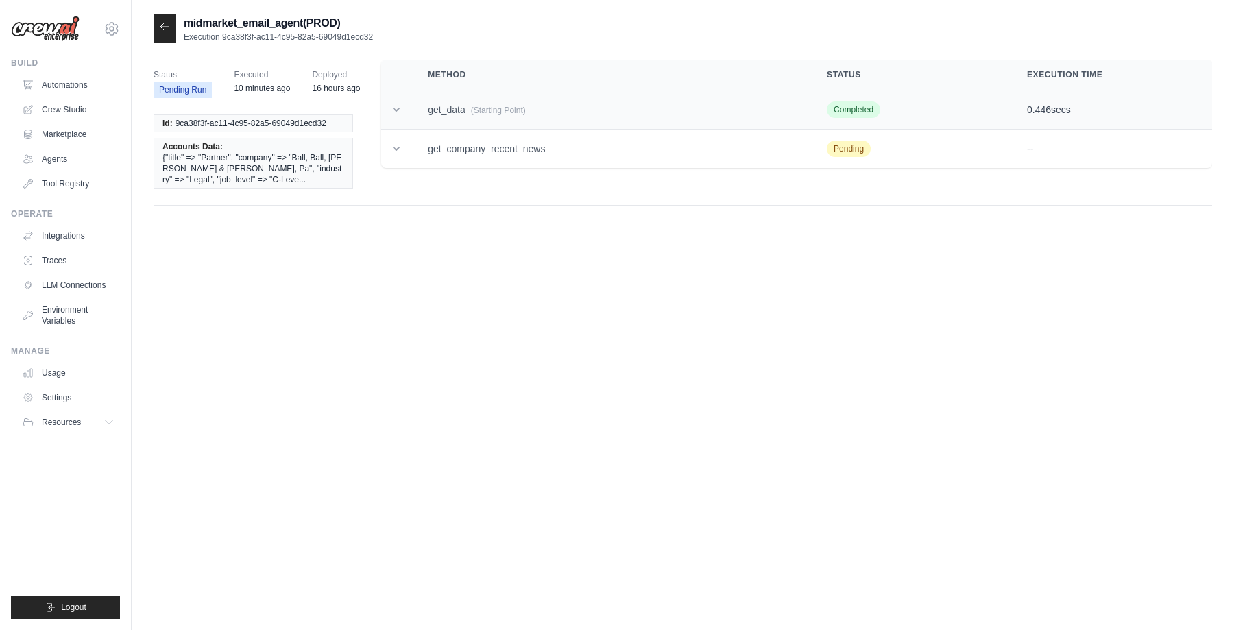
click at [400, 106] on icon at bounding box center [397, 110] width 14 height 14
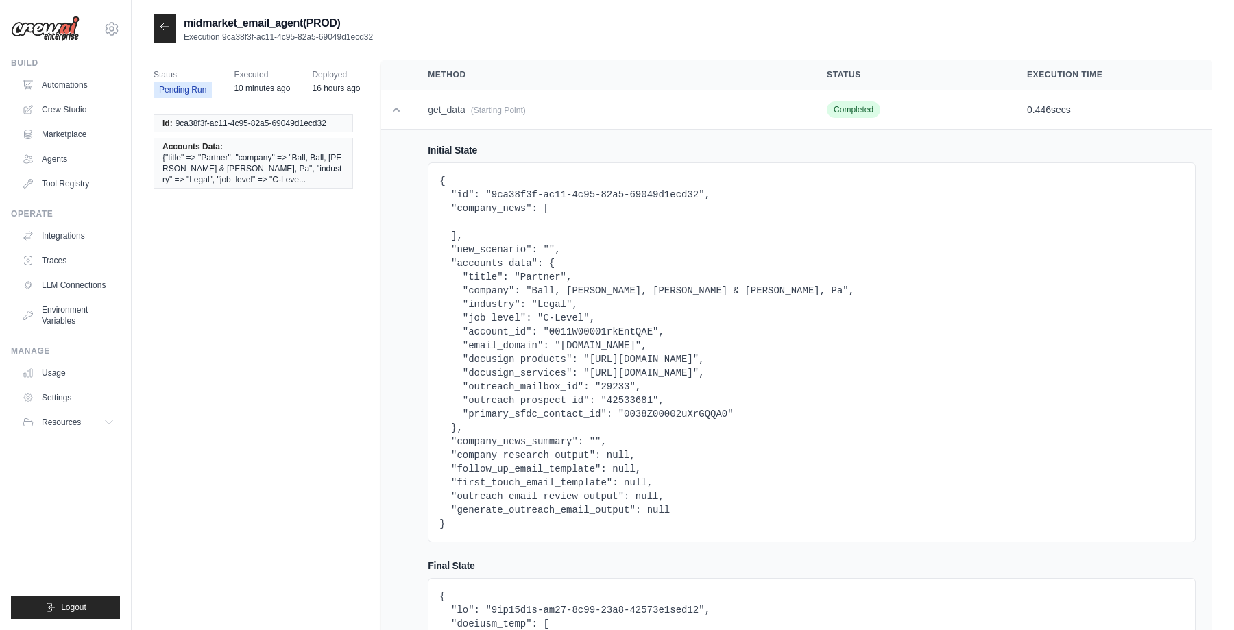
click at [648, 413] on pre "{ "id": "9ca38f3f-ac11-4c95-82a5-69049d1ecd32", "company_news": [ ], "new_scena…" at bounding box center [812, 352] width 745 height 357
copy pre "0038Z00002uXrGQQA0"
click at [168, 20] on div at bounding box center [165, 28] width 22 height 29
click at [163, 25] on icon at bounding box center [164, 26] width 11 height 11
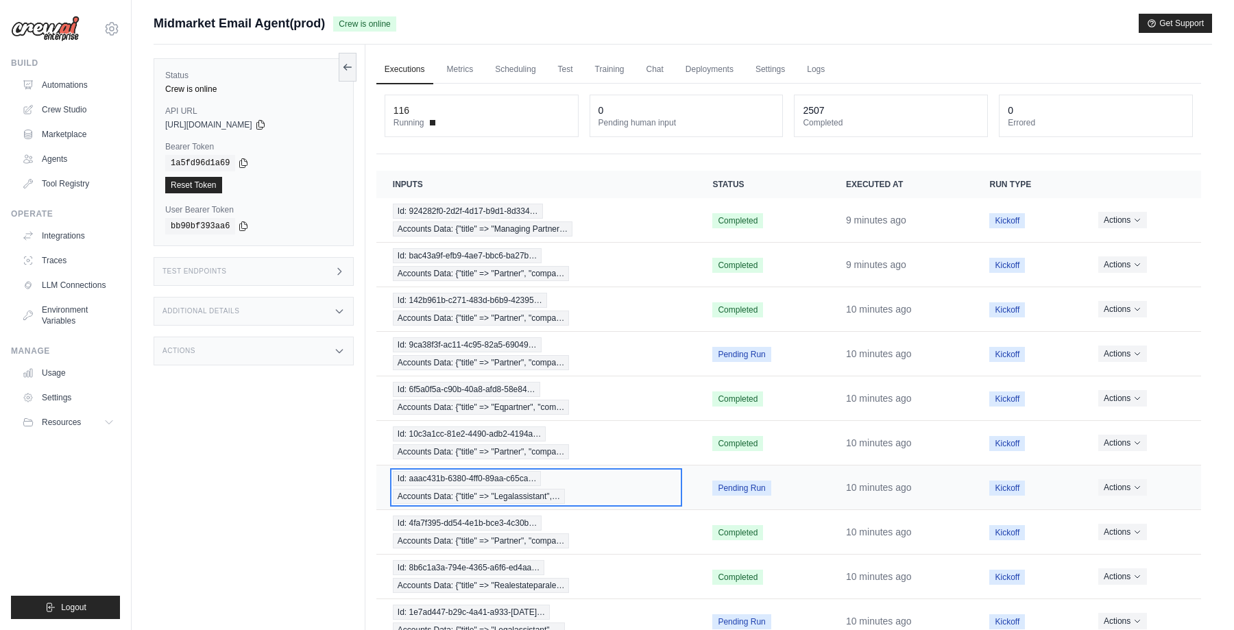
click at [546, 490] on span "Accounts Data: {"title" => "Legalassistant",…" at bounding box center [479, 496] width 172 height 15
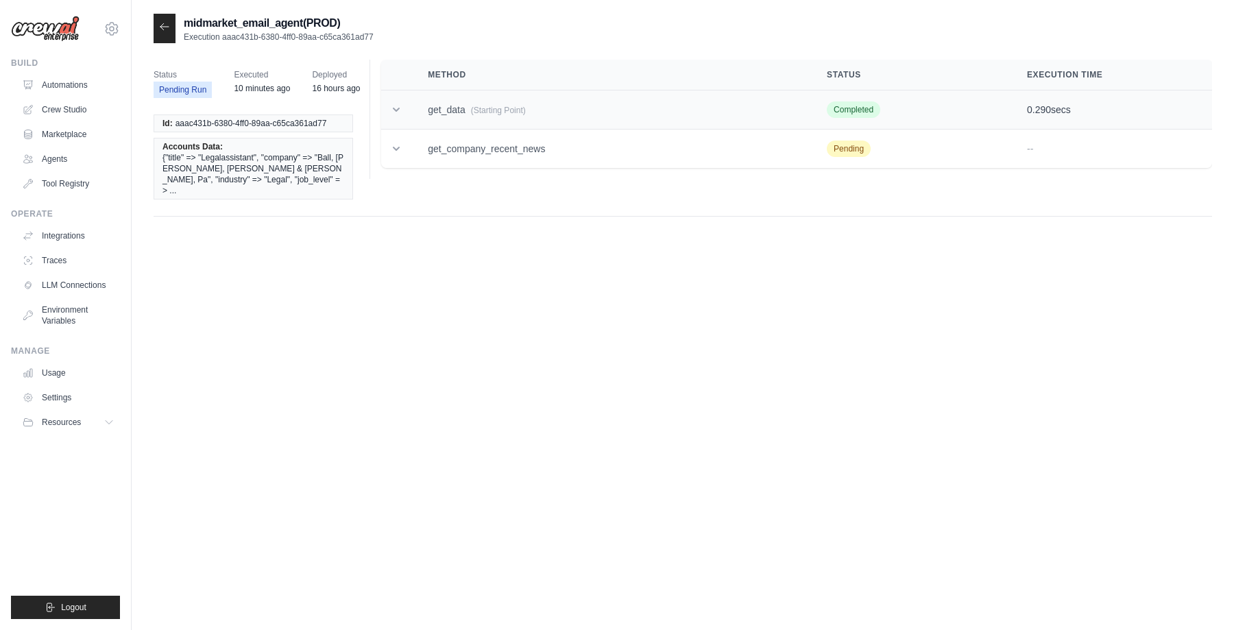
click at [397, 105] on icon at bounding box center [397, 110] width 14 height 14
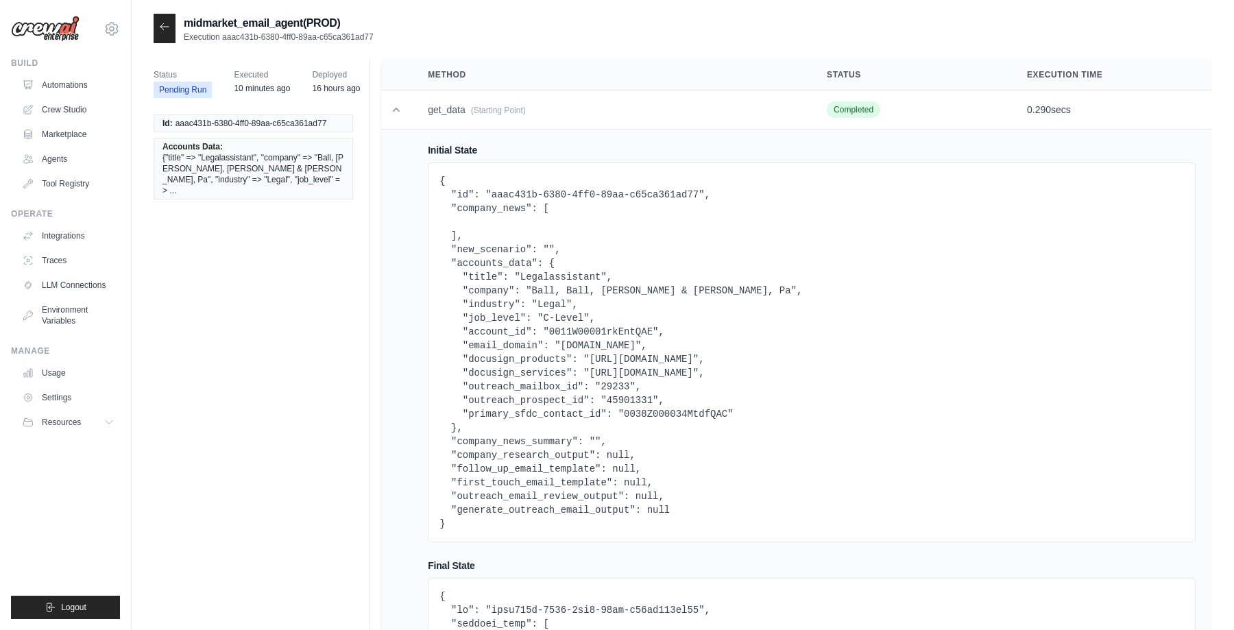
click at [660, 411] on pre "{ "id": "aaac431b-6380-4ff0-89aa-c65ca361ad77", "company_news": [ ], "new_scena…" at bounding box center [812, 352] width 745 height 357
copy pre "0038Z000034MtdfQAC"
click at [165, 29] on icon at bounding box center [164, 26] width 11 height 11
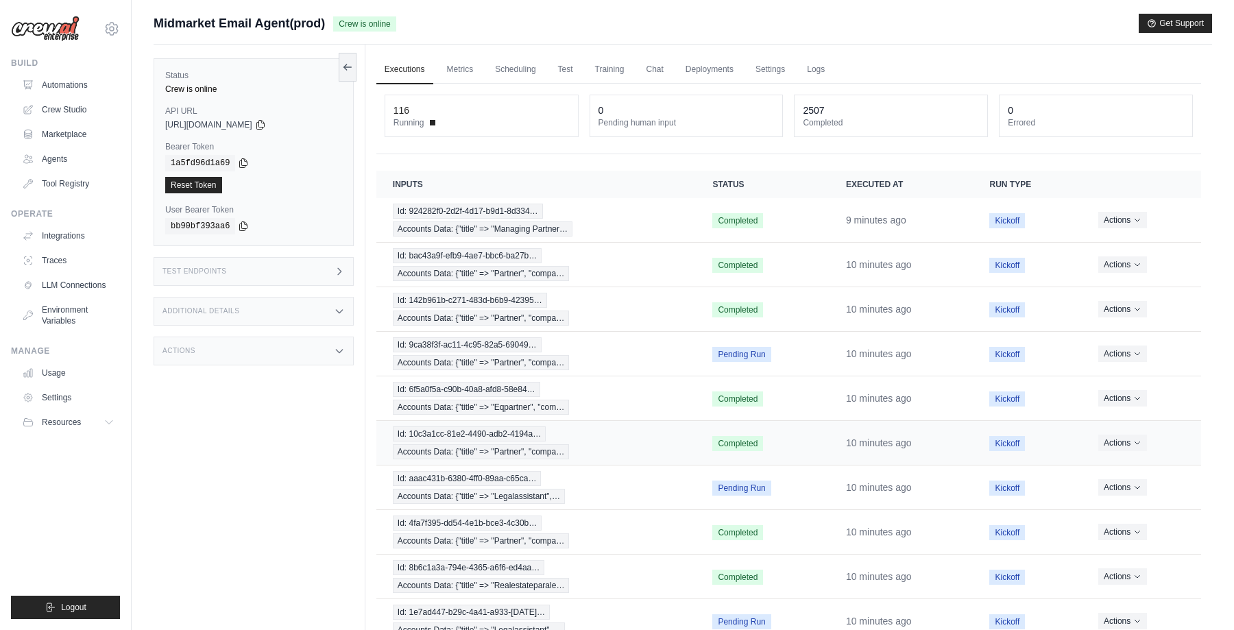
scroll to position [79, 0]
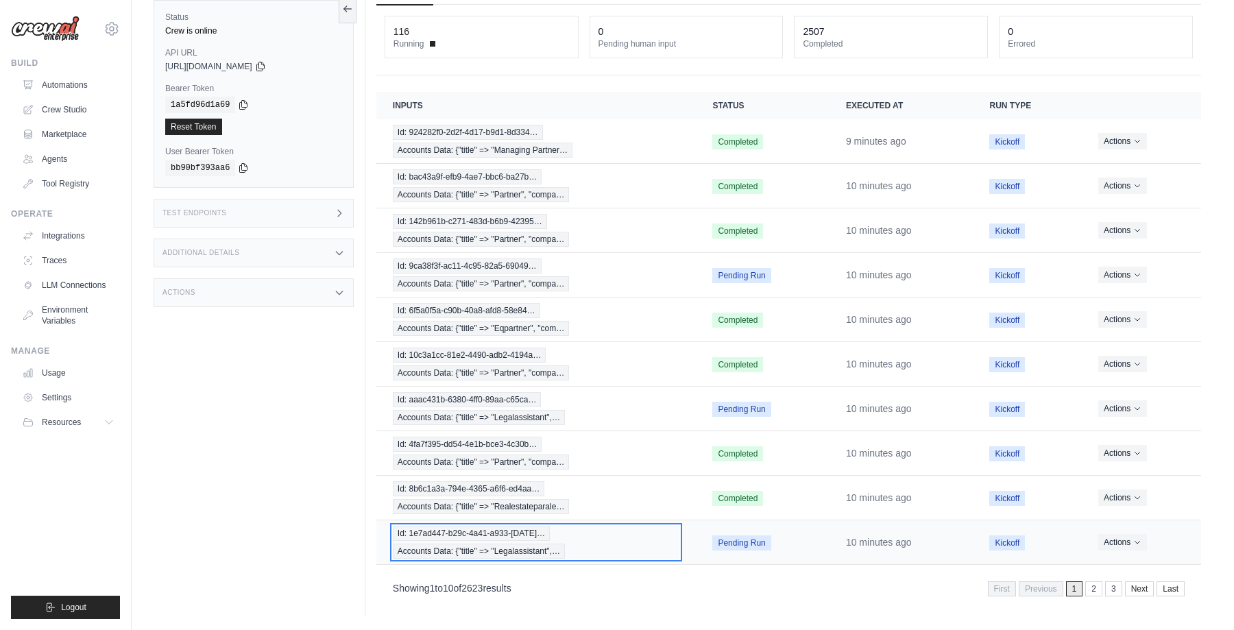
click at [536, 530] on span "Id: 1e7ad447-b29c-4a41-a933-[DATE]…" at bounding box center [471, 533] width 157 height 15
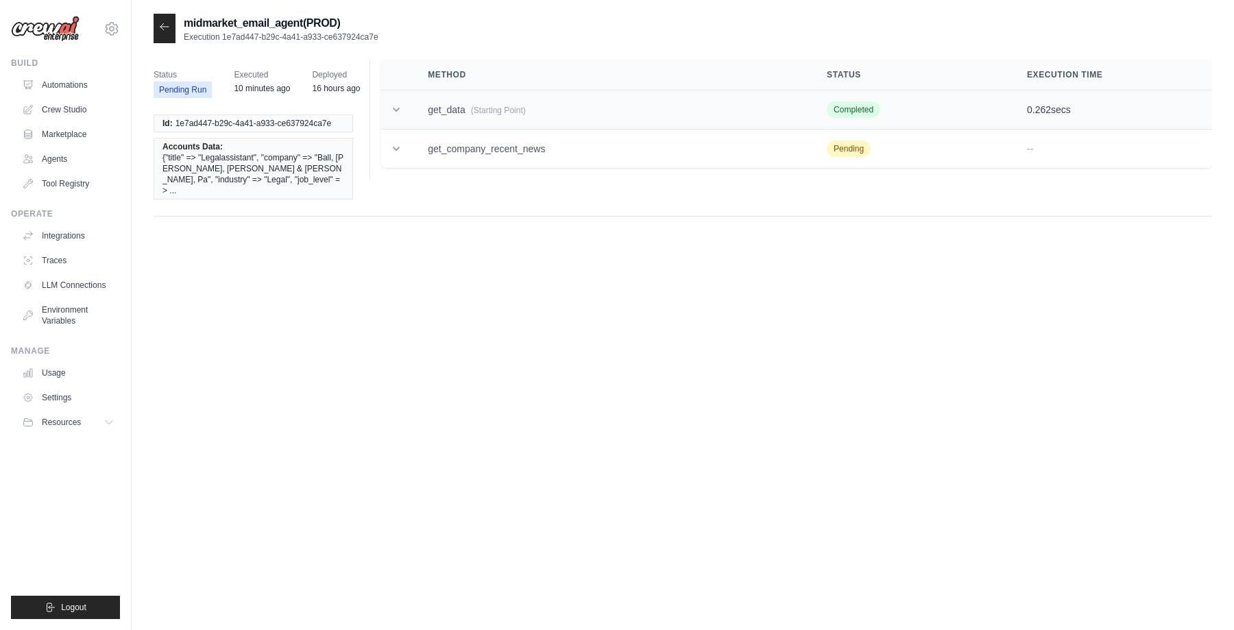
click at [400, 103] on icon at bounding box center [397, 110] width 14 height 14
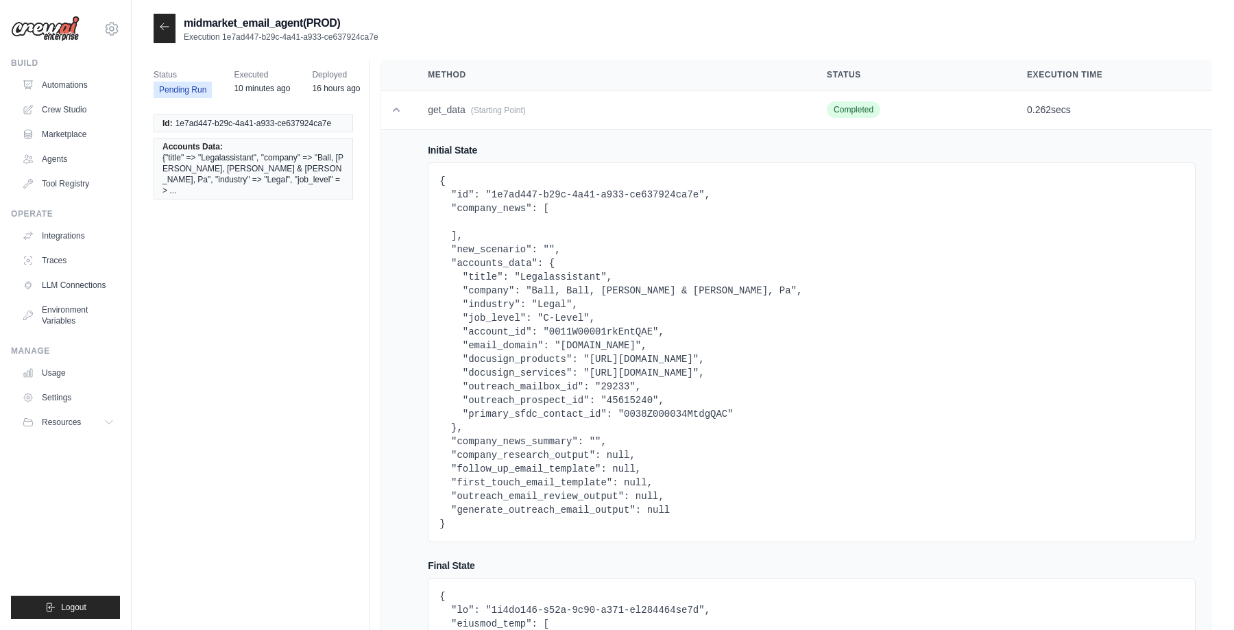
click at [657, 412] on pre "{ "id": "1e7ad447-b29c-4a41-a933-ce637924ca7e", "company_news": [ ], "new_scena…" at bounding box center [812, 352] width 745 height 357
copy pre "0038Z000034MtdgQAC"
click at [398, 112] on icon at bounding box center [397, 110] width 14 height 14
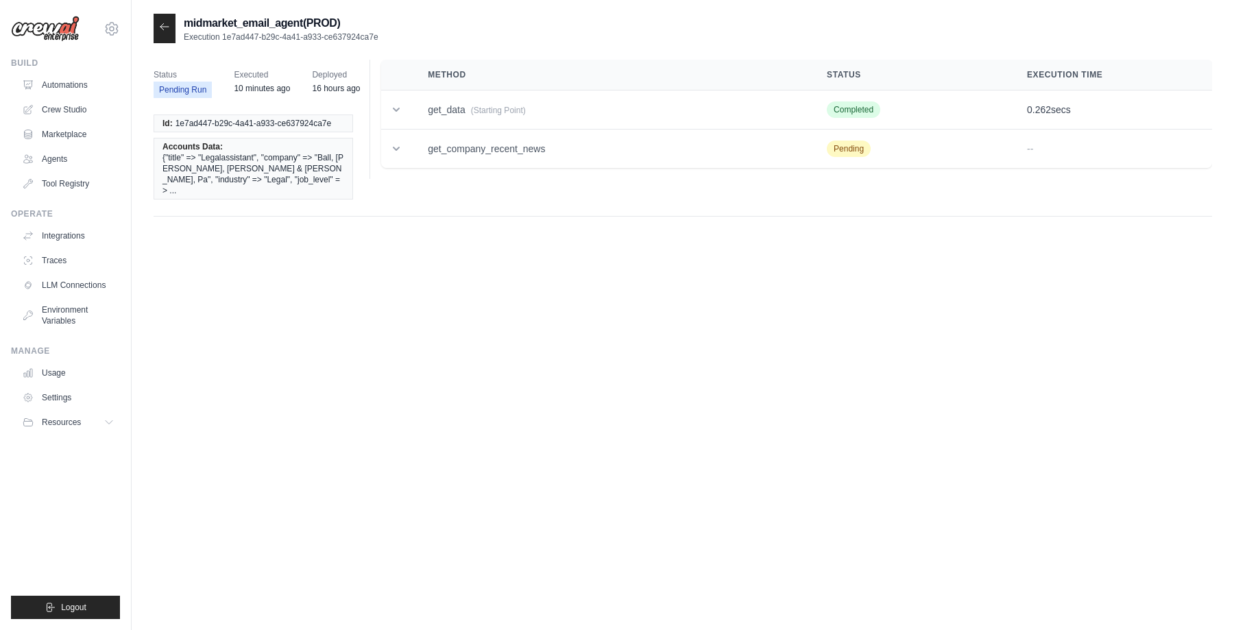
click at [164, 25] on icon at bounding box center [164, 26] width 11 height 11
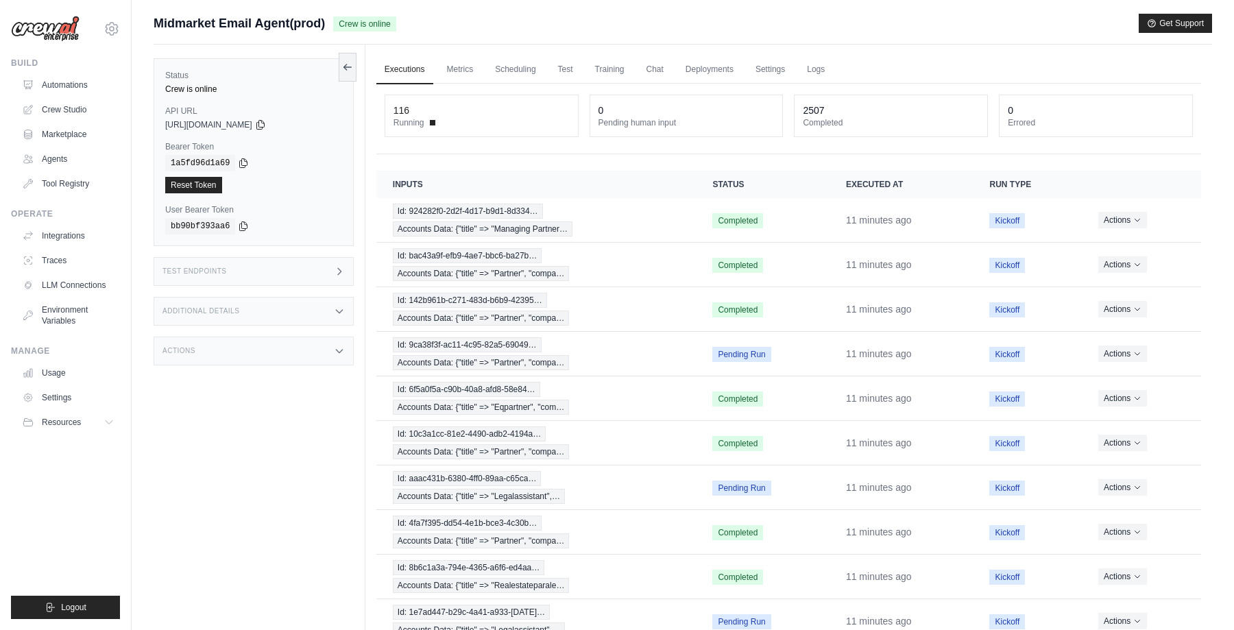
click at [608, 20] on div "Midmarket Email Agent(prod) Crew is online Get Support" at bounding box center [683, 23] width 1059 height 19
click at [586, 19] on div "Midmarket Email Agent(prod) Crew is online Get Support" at bounding box center [683, 23] width 1059 height 19
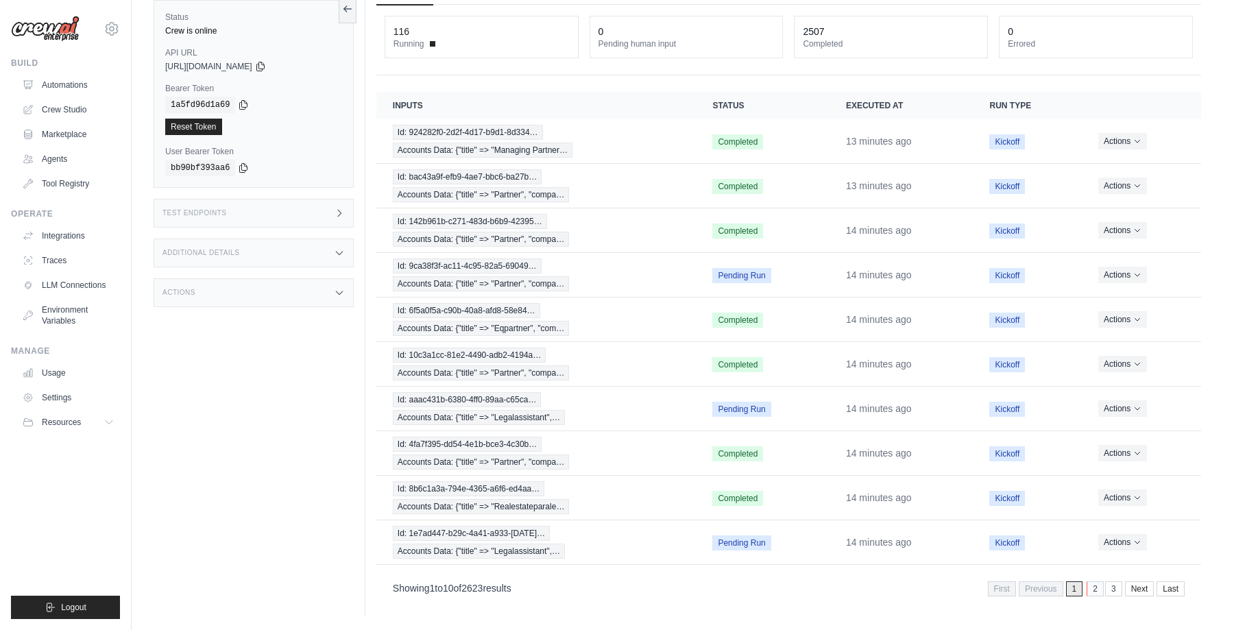
click at [1092, 590] on link "2" at bounding box center [1095, 589] width 17 height 15
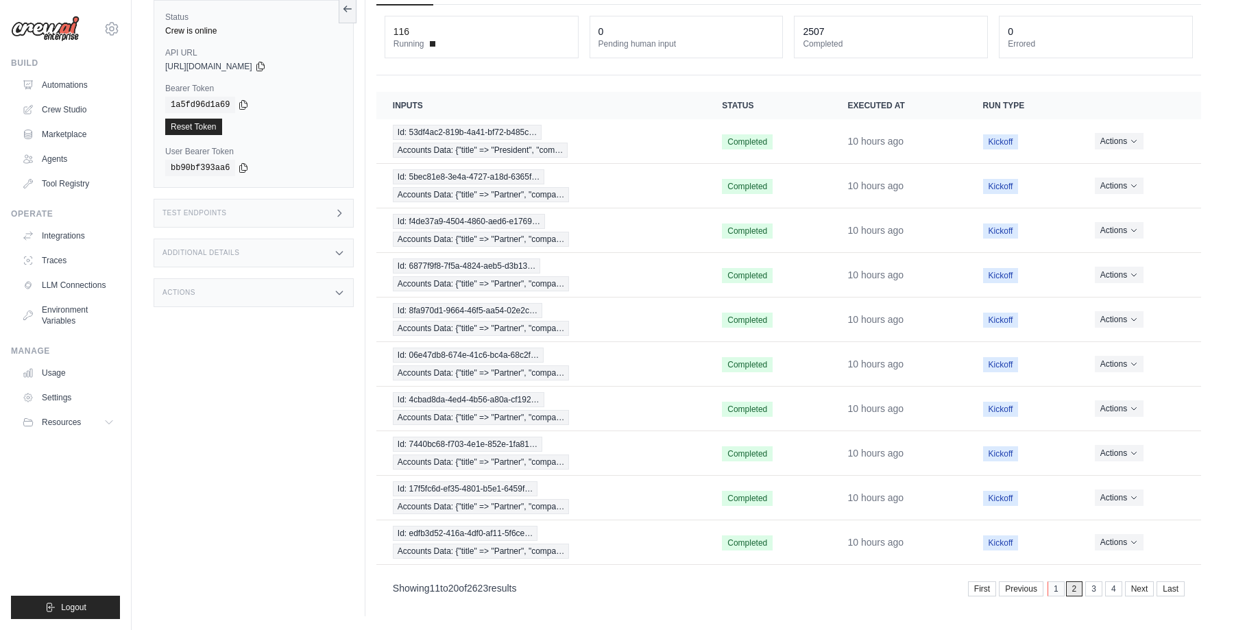
click at [1057, 582] on link "1" at bounding box center [1056, 589] width 17 height 15
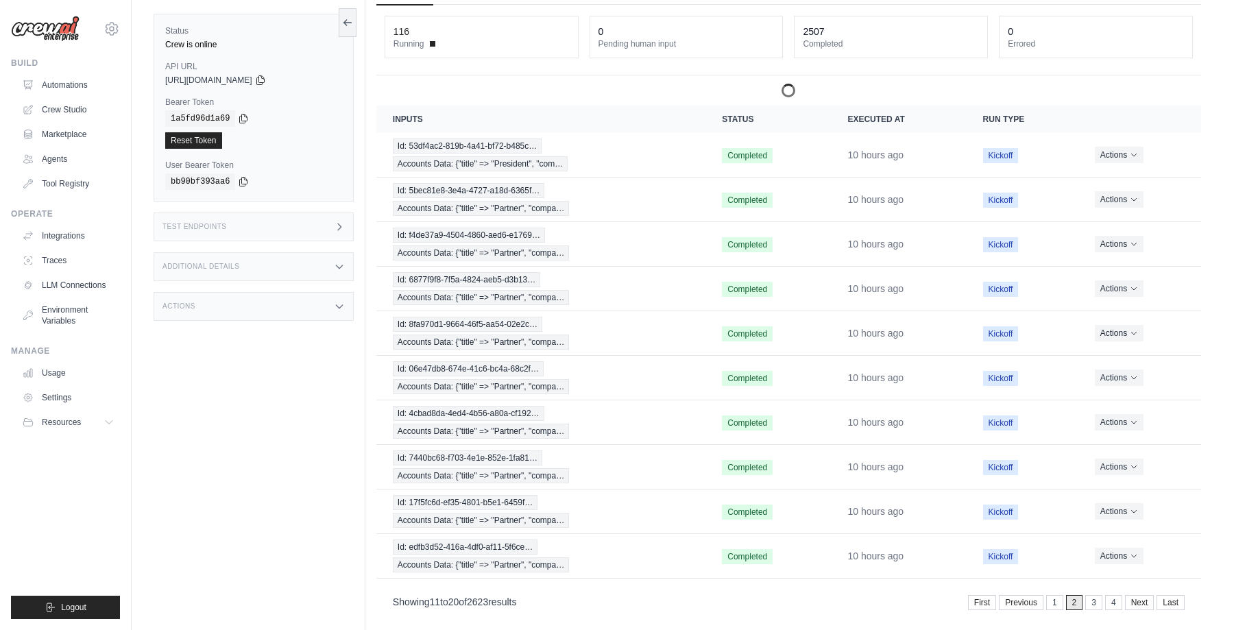
click at [1055, 595] on div "First Previous 1 2 3 4 Next Last" at bounding box center [1076, 602] width 217 height 19
click at [1053, 601] on link "1" at bounding box center [1056, 602] width 17 height 15
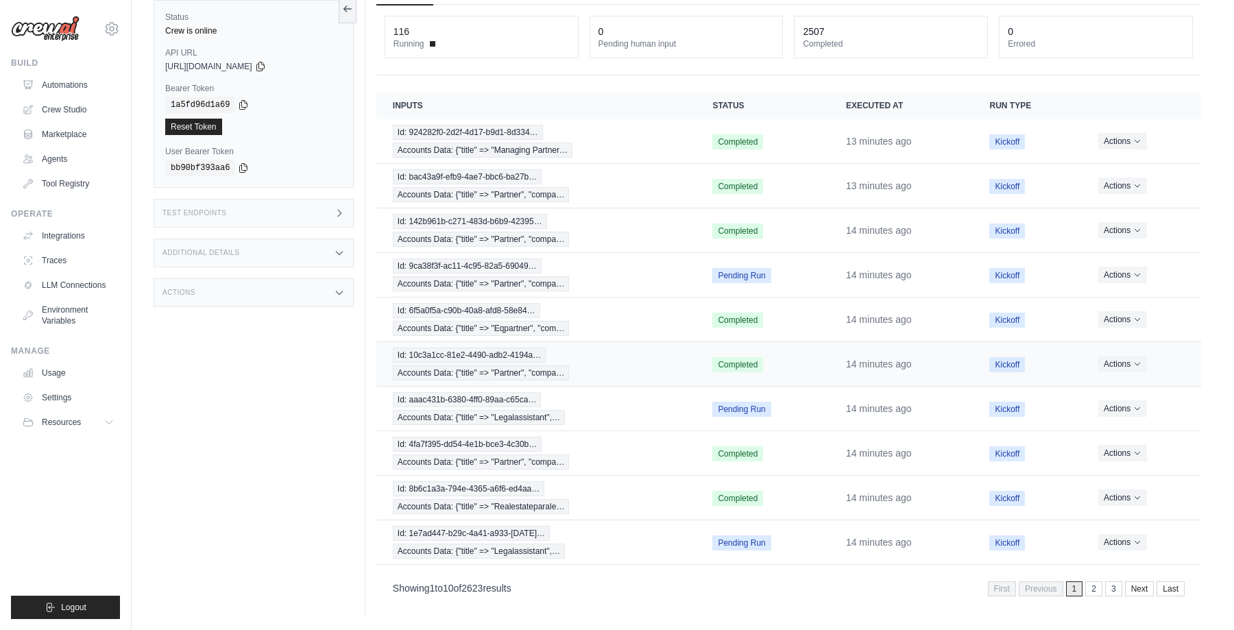
scroll to position [0, 0]
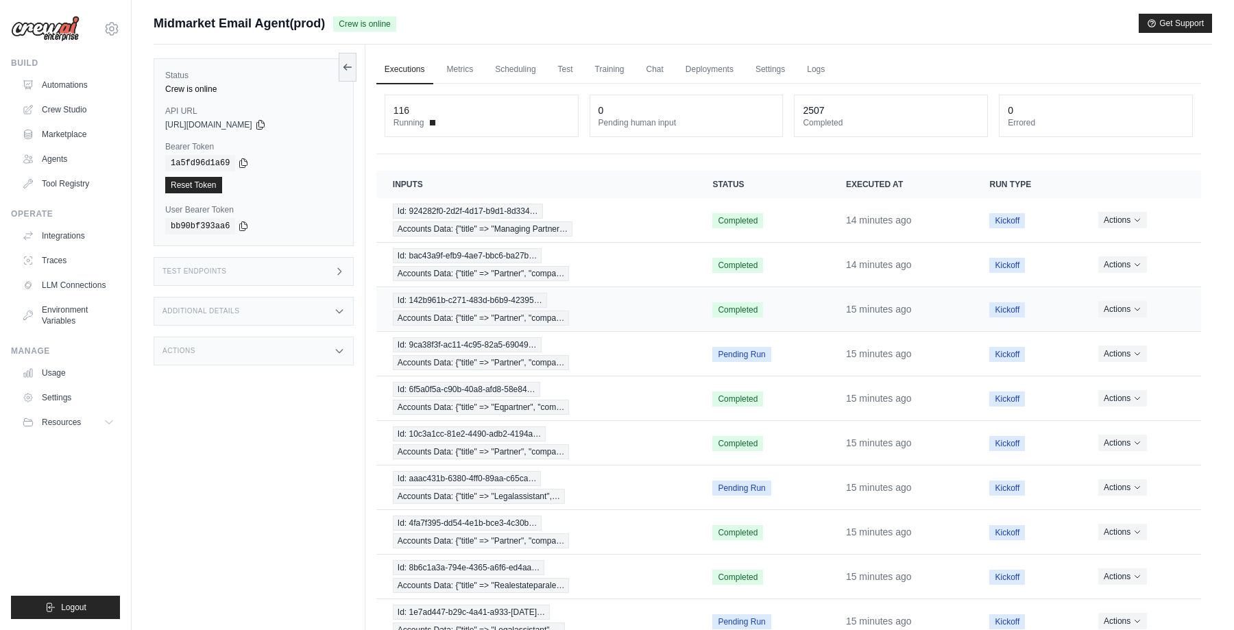
scroll to position [79, 0]
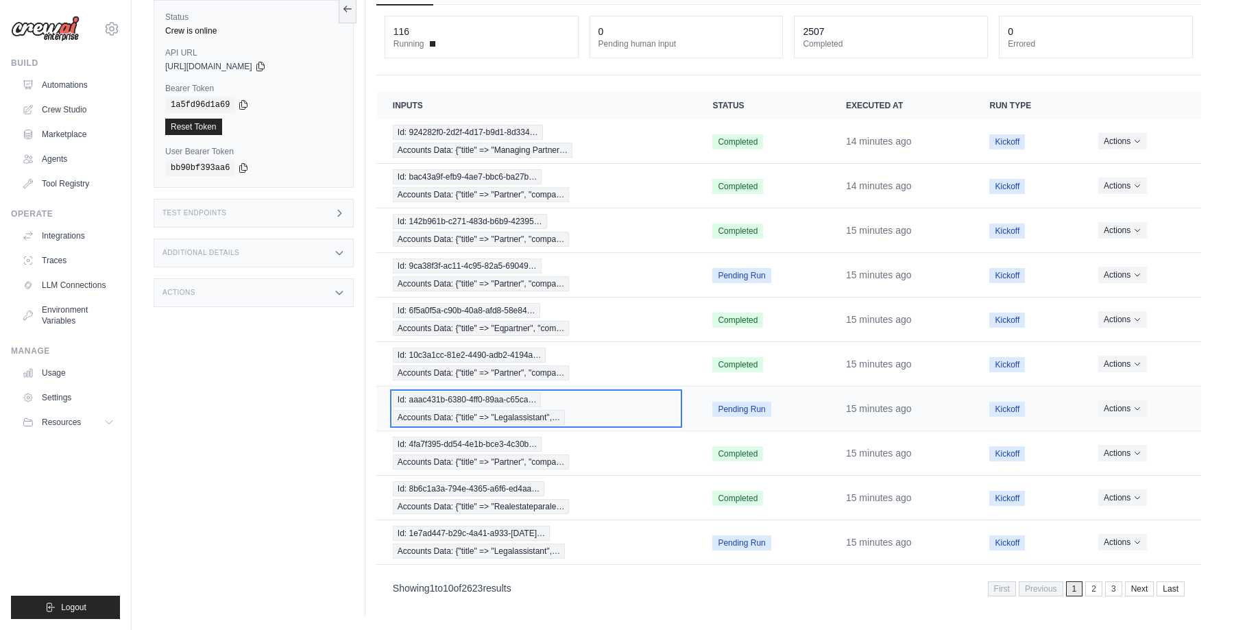
click at [586, 405] on div "Id: aaac431b-6380-4ff0-89aa-c65ca… Accounts Data: {"title" => "Legalassistant",…" at bounding box center [536, 408] width 287 height 33
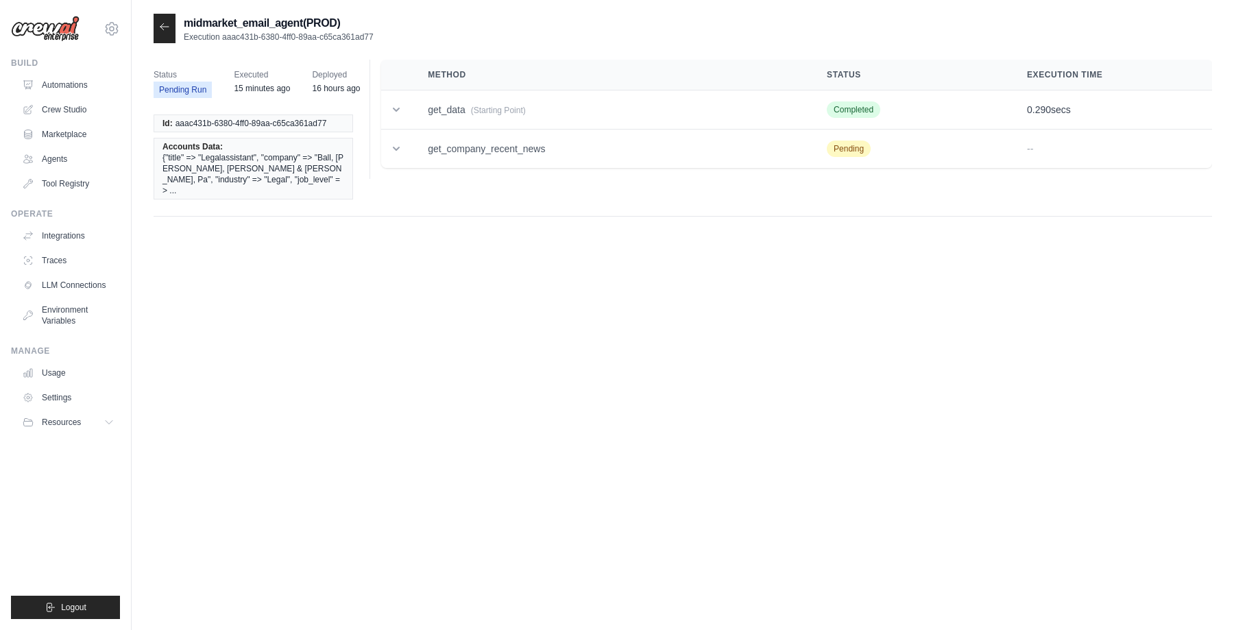
click at [166, 30] on icon at bounding box center [164, 26] width 11 height 11
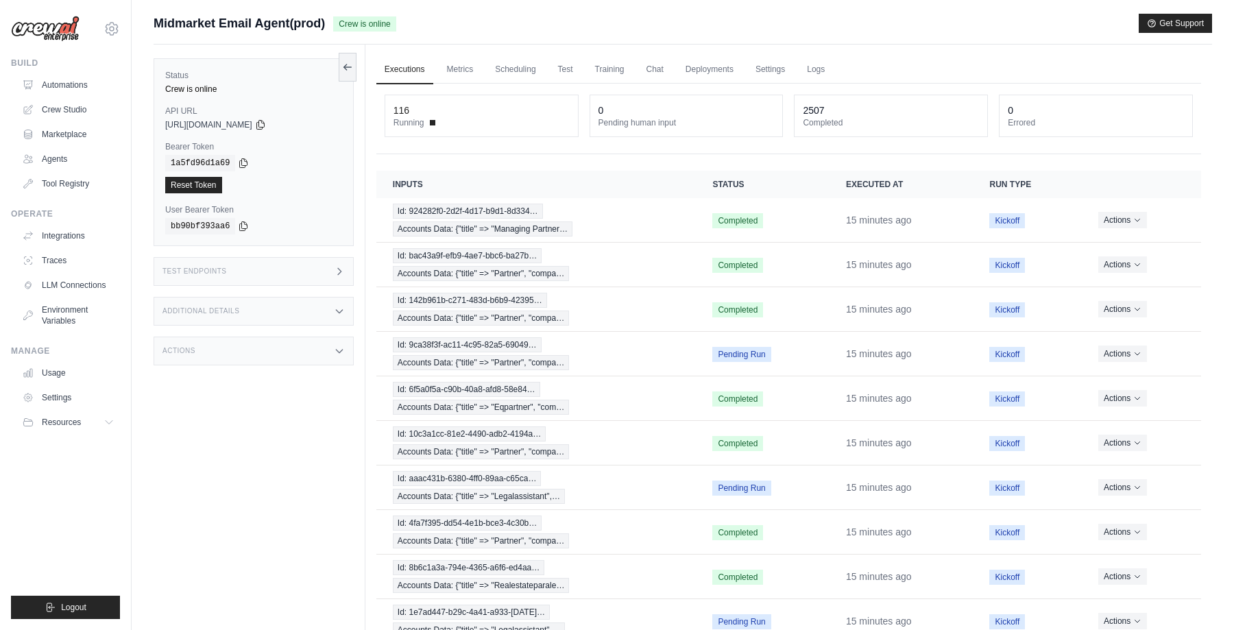
click at [630, 23] on div "Midmarket Email Agent(prod) Crew is online Get Support" at bounding box center [683, 23] width 1059 height 19
drag, startPoint x: 395, startPoint y: 110, endPoint x: 432, endPoint y: 110, distance: 37.0
click at [431, 110] on div "116" at bounding box center [482, 111] width 176 height 14
click at [436, 143] on div "116 Running 0 Pending human input 2507 Completed 0 Errored" at bounding box center [789, 119] width 825 height 71
drag, startPoint x: 394, startPoint y: 109, endPoint x: 440, endPoint y: 109, distance: 45.9
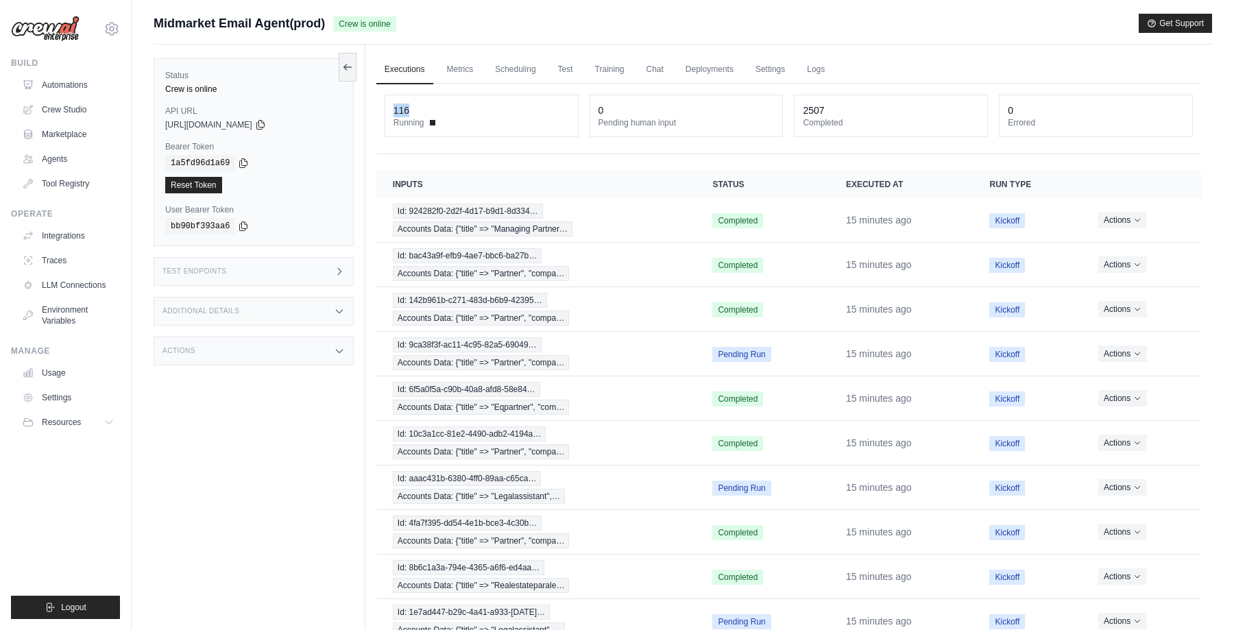
click at [440, 109] on div "116" at bounding box center [482, 111] width 176 height 14
click at [419, 127] on span "Running" at bounding box center [409, 122] width 31 height 11
drag, startPoint x: 394, startPoint y: 108, endPoint x: 435, endPoint y: 108, distance: 41.1
click at [435, 108] on div "116" at bounding box center [482, 111] width 176 height 14
click at [414, 125] on span "Running" at bounding box center [409, 122] width 31 height 11
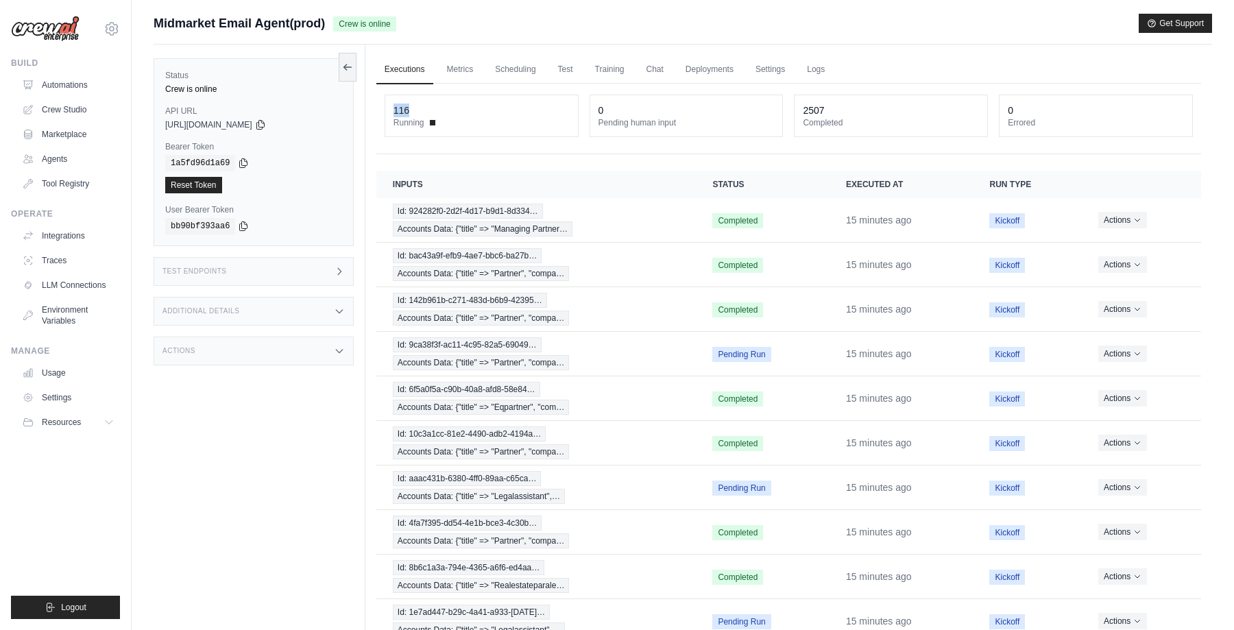
drag, startPoint x: 394, startPoint y: 110, endPoint x: 442, endPoint y: 110, distance: 48.0
click at [442, 110] on div "116" at bounding box center [482, 111] width 176 height 14
click at [407, 122] on span "Running" at bounding box center [409, 122] width 31 height 11
drag, startPoint x: 392, startPoint y: 108, endPoint x: 449, endPoint y: 117, distance: 58.4
click at [449, 117] on div "116 Running" at bounding box center [481, 115] width 193 height 41
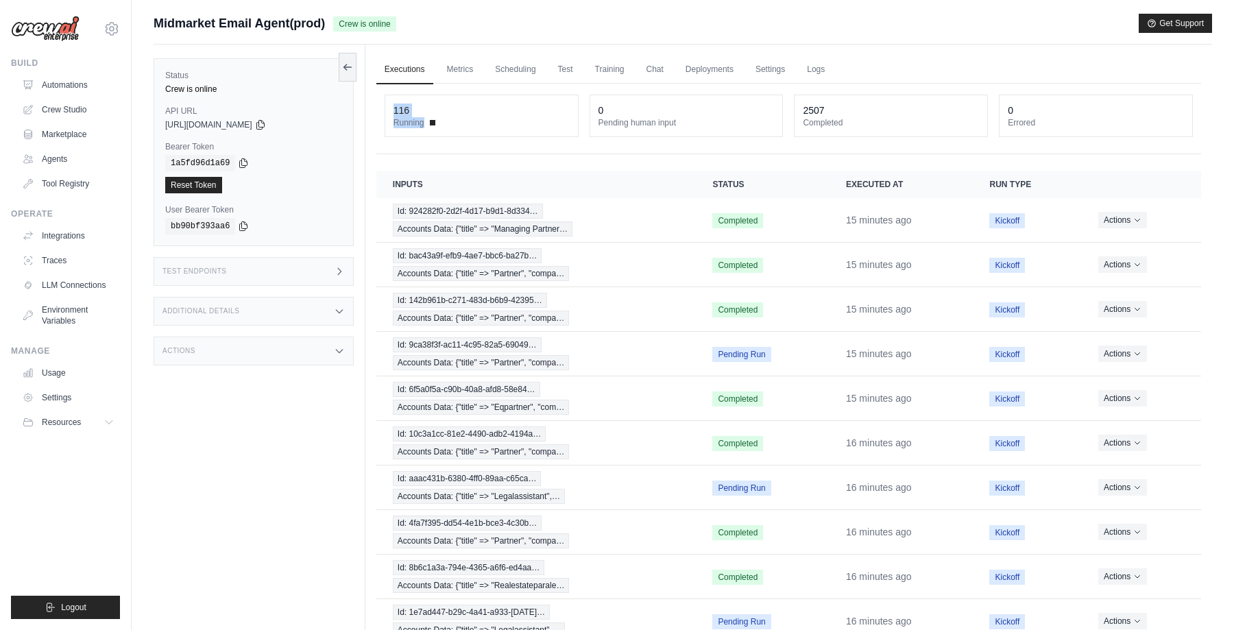
click at [396, 104] on div "116" at bounding box center [402, 111] width 16 height 14
click at [577, 154] on div "116 Running 0 Pending human input 2507 Completed 0 Errored" at bounding box center [789, 119] width 825 height 71
drag, startPoint x: 394, startPoint y: 110, endPoint x: 459, endPoint y: 110, distance: 64.5
click at [455, 110] on div "116" at bounding box center [482, 111] width 176 height 14
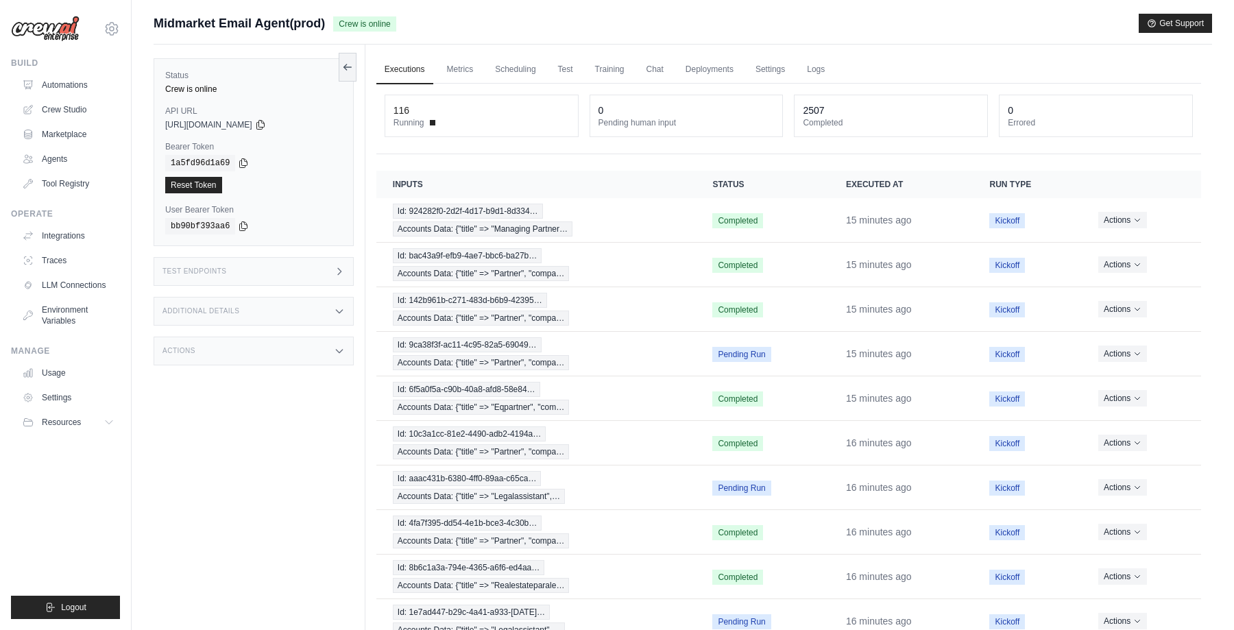
click at [459, 138] on div "116 Running 0 Pending human input 2507 Completed 0 Errored" at bounding box center [789, 119] width 825 height 71
drag, startPoint x: 396, startPoint y: 108, endPoint x: 457, endPoint y: 108, distance: 60.4
click at [457, 108] on div "116" at bounding box center [482, 111] width 176 height 14
click at [453, 130] on div "116 Running" at bounding box center [481, 115] width 193 height 41
drag, startPoint x: 394, startPoint y: 108, endPoint x: 486, endPoint y: 108, distance: 91.9
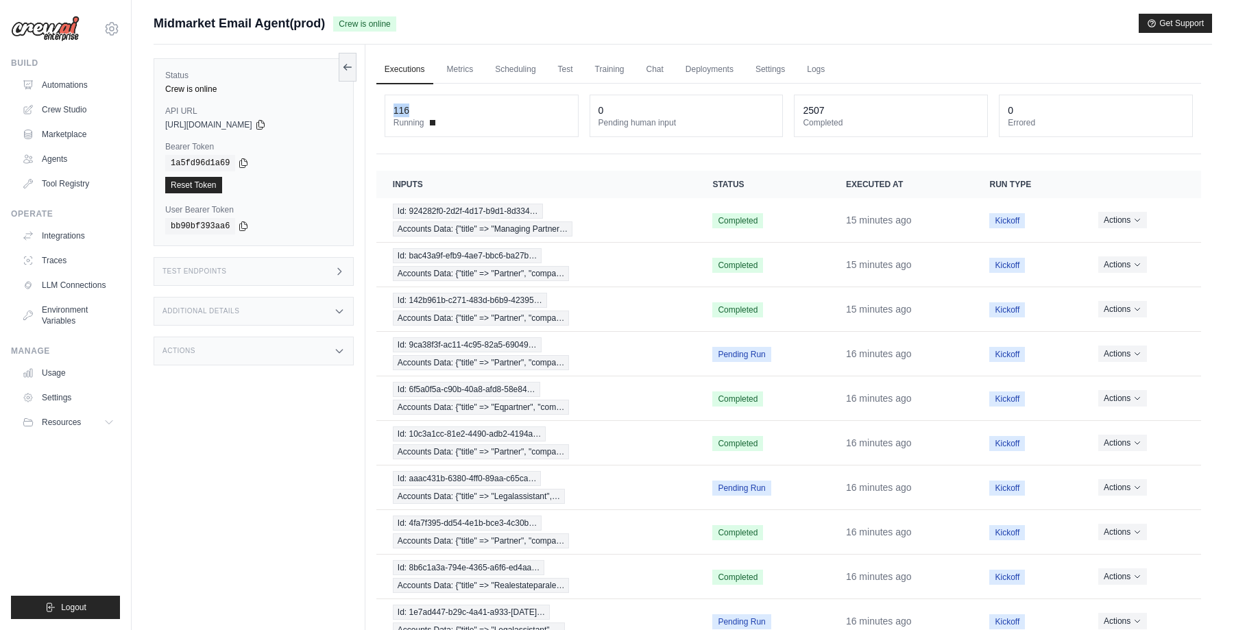
click at [483, 108] on div "116" at bounding box center [482, 111] width 176 height 14
click at [483, 138] on div "116 Running 0 Pending human input 2507 Completed 0 Errored" at bounding box center [789, 119] width 825 height 71
drag, startPoint x: 394, startPoint y: 108, endPoint x: 457, endPoint y: 108, distance: 62.4
click at [457, 108] on div "116" at bounding box center [482, 111] width 176 height 14
drag, startPoint x: 392, startPoint y: 108, endPoint x: 424, endPoint y: 108, distance: 32.2
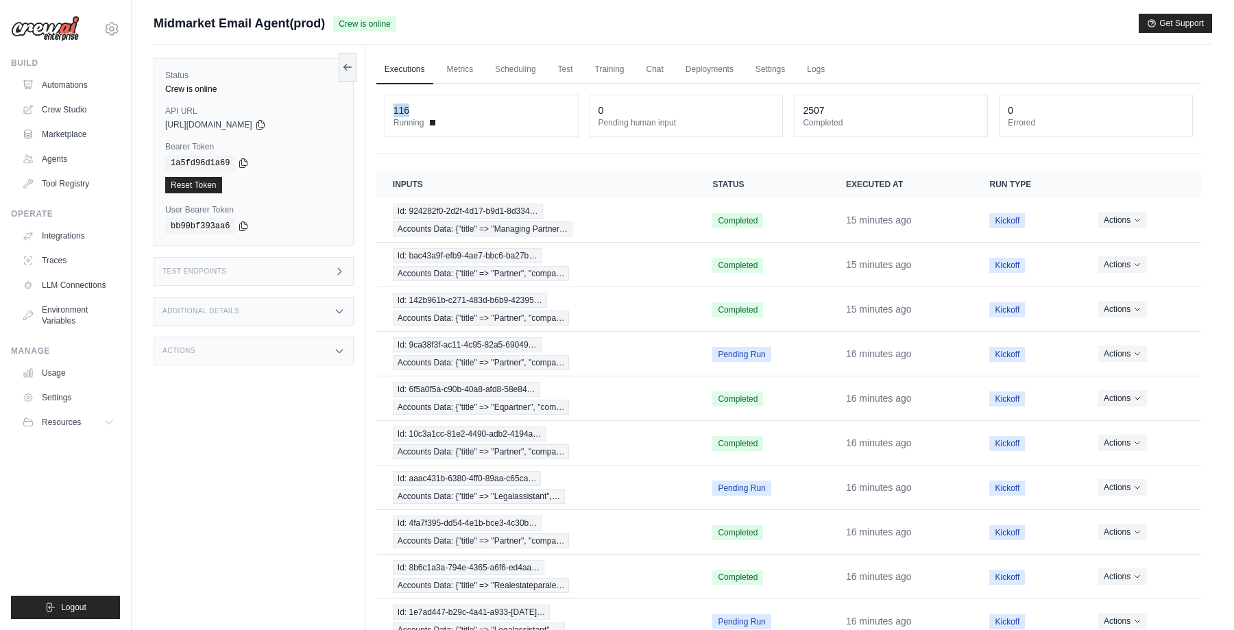
click at [424, 108] on div "116 Running" at bounding box center [481, 115] width 193 height 41
click at [436, 144] on div "116 Running 0 Pending human input 2507 Completed 0 Errored" at bounding box center [789, 119] width 825 height 71
click at [346, 68] on icon at bounding box center [347, 66] width 11 height 11
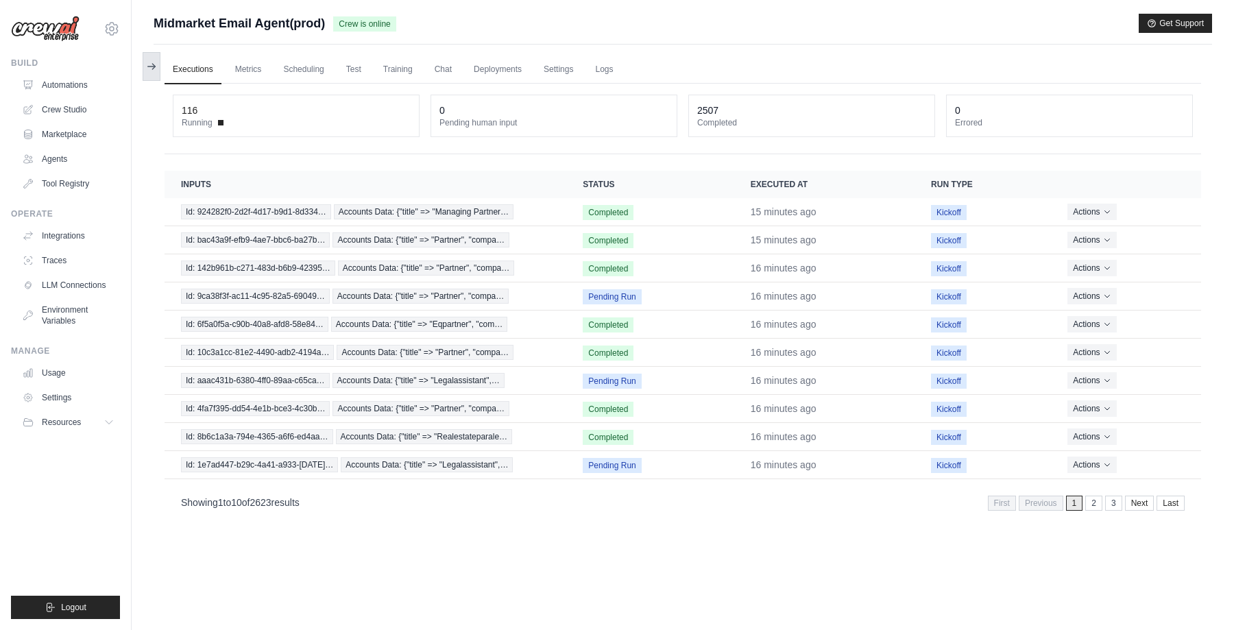
click at [153, 68] on icon at bounding box center [153, 66] width 3 height 5
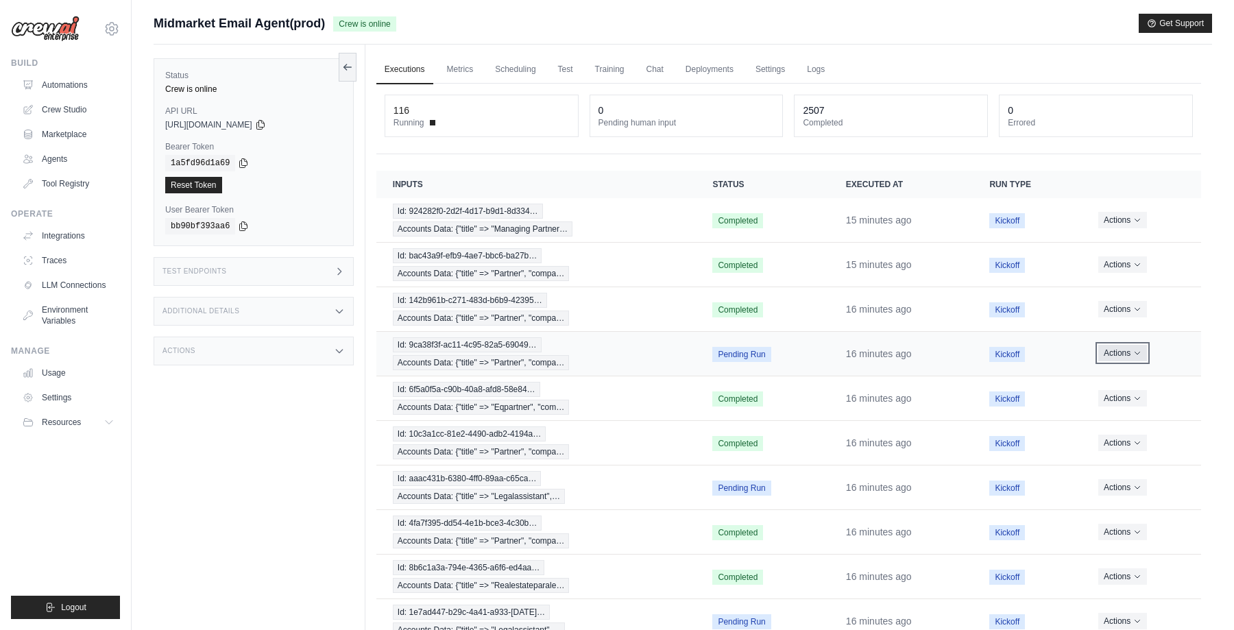
click at [1132, 353] on button "Actions" at bounding box center [1123, 353] width 49 height 16
click at [1126, 373] on link "View Details" at bounding box center [1141, 379] width 88 height 22
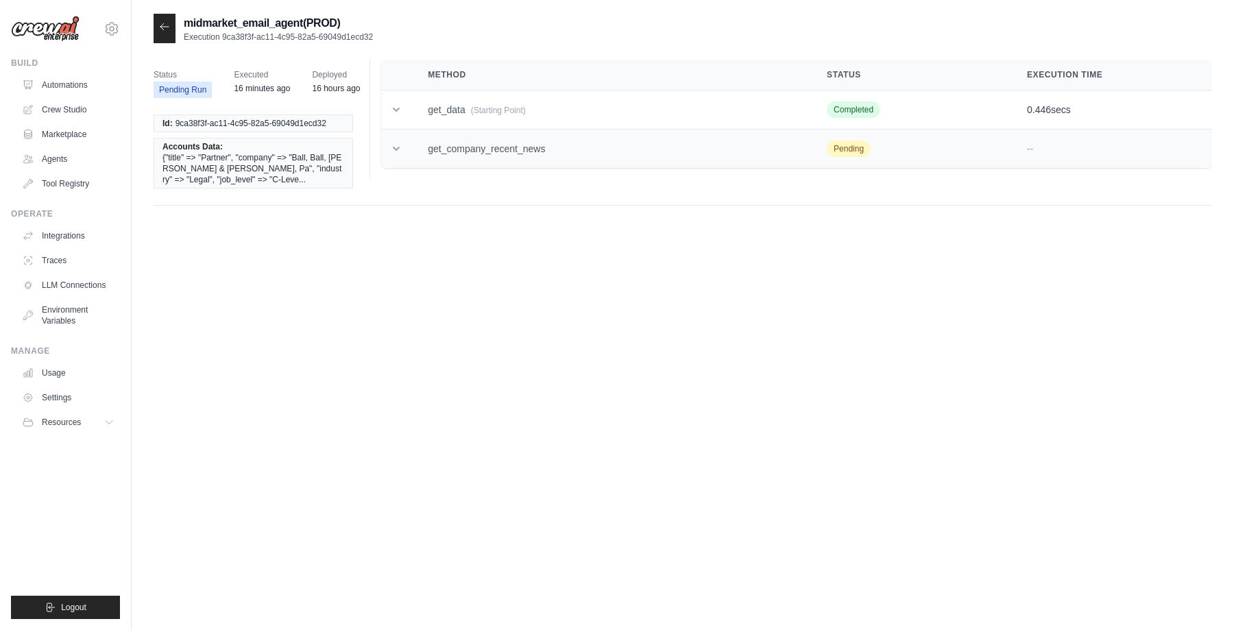
click at [398, 151] on icon at bounding box center [397, 149] width 14 height 14
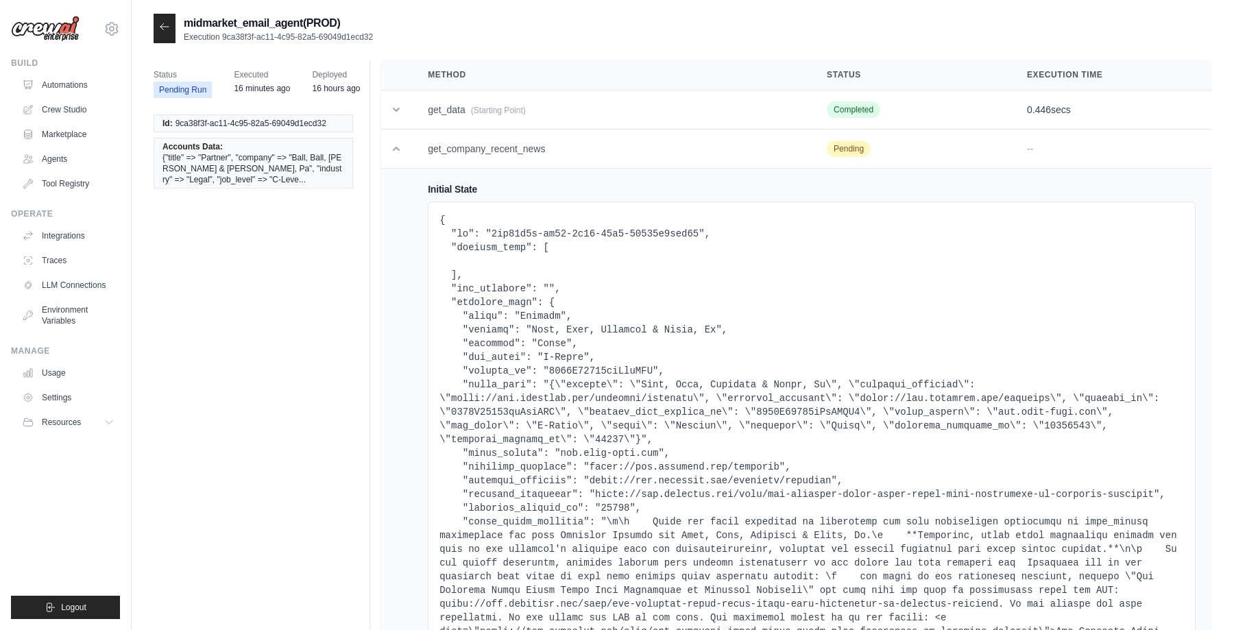
click at [165, 32] on icon at bounding box center [164, 26] width 11 height 11
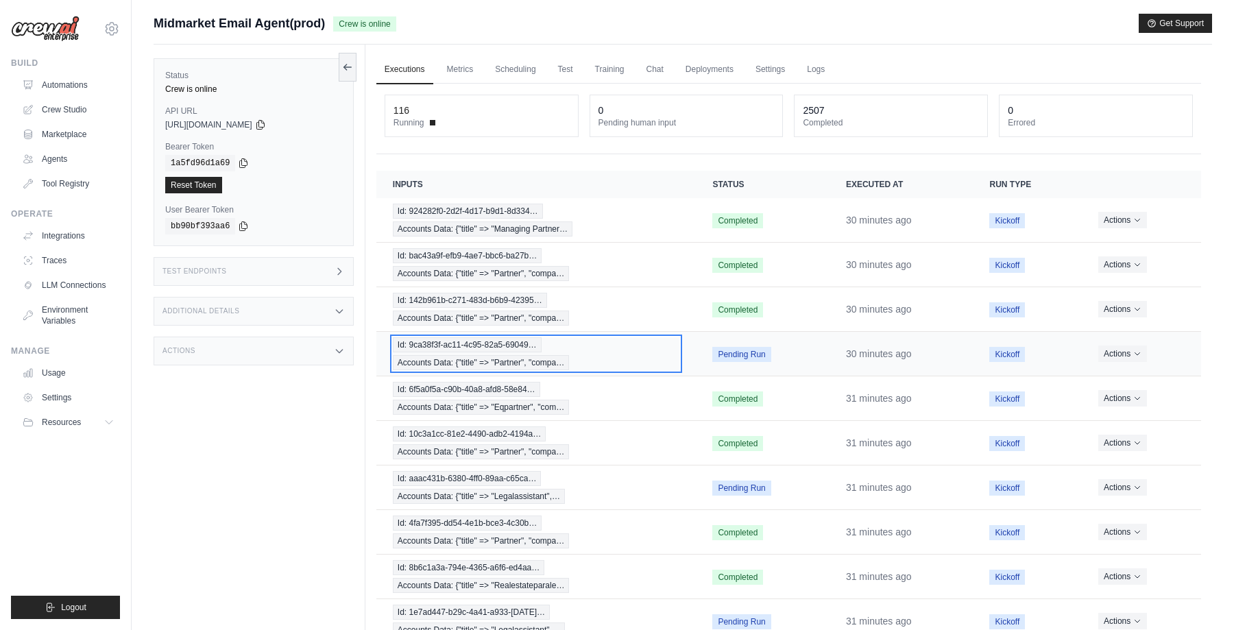
click at [622, 353] on div "Id: 9ca38f3f-ac11-4c95-82a5-69049… Accounts Data: {"title" => "Partner", "compa…" at bounding box center [536, 353] width 287 height 33
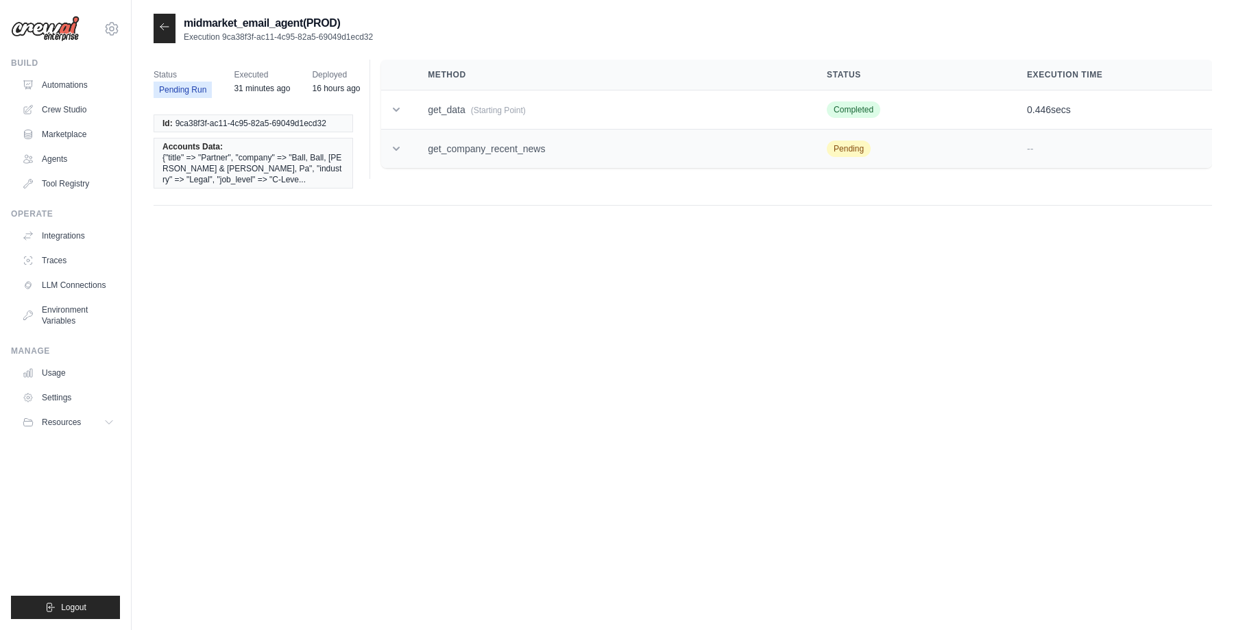
click at [395, 150] on icon at bounding box center [397, 149] width 14 height 14
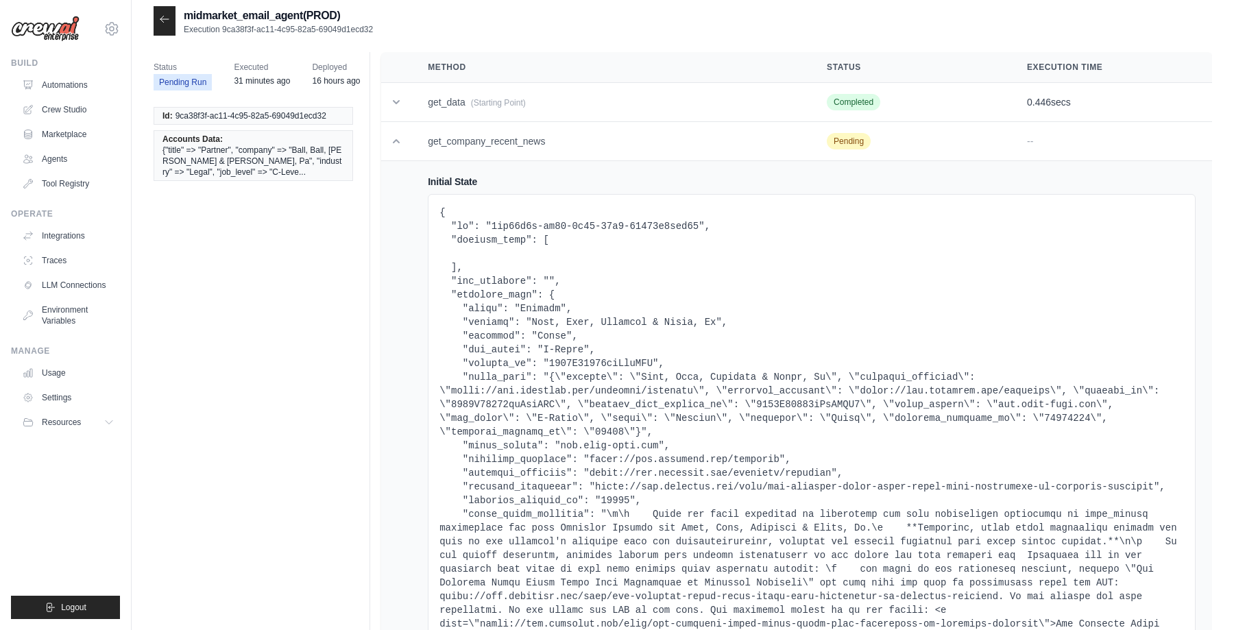
scroll to position [7, 0]
click at [161, 22] on icon at bounding box center [164, 19] width 11 height 11
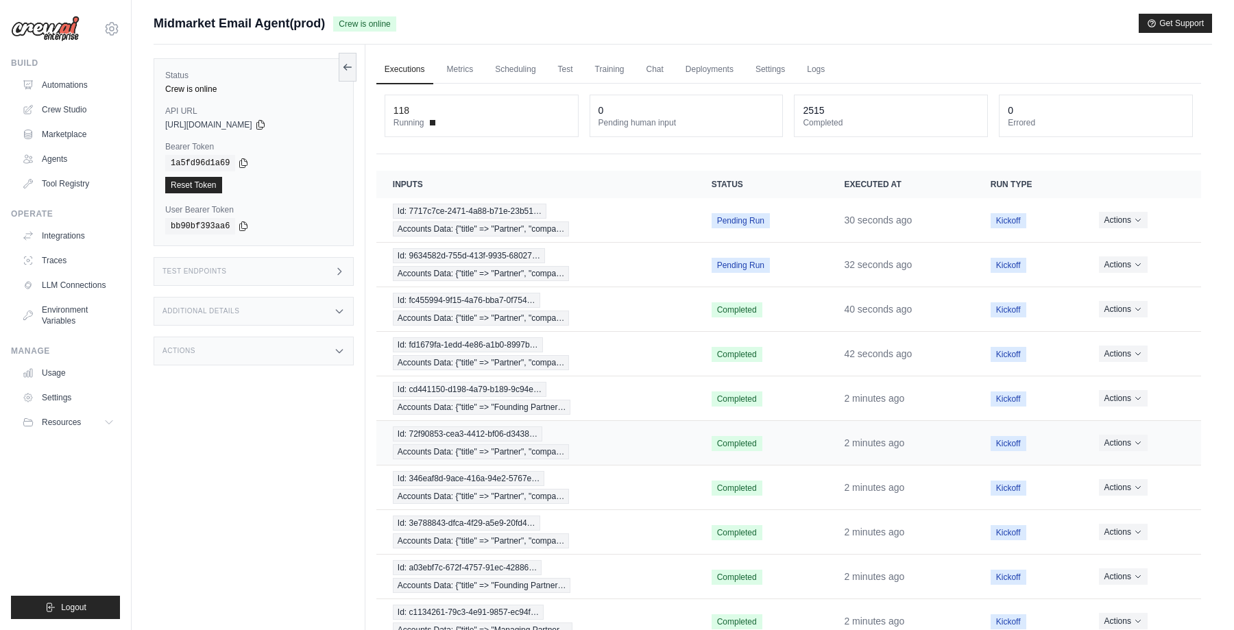
scroll to position [79, 0]
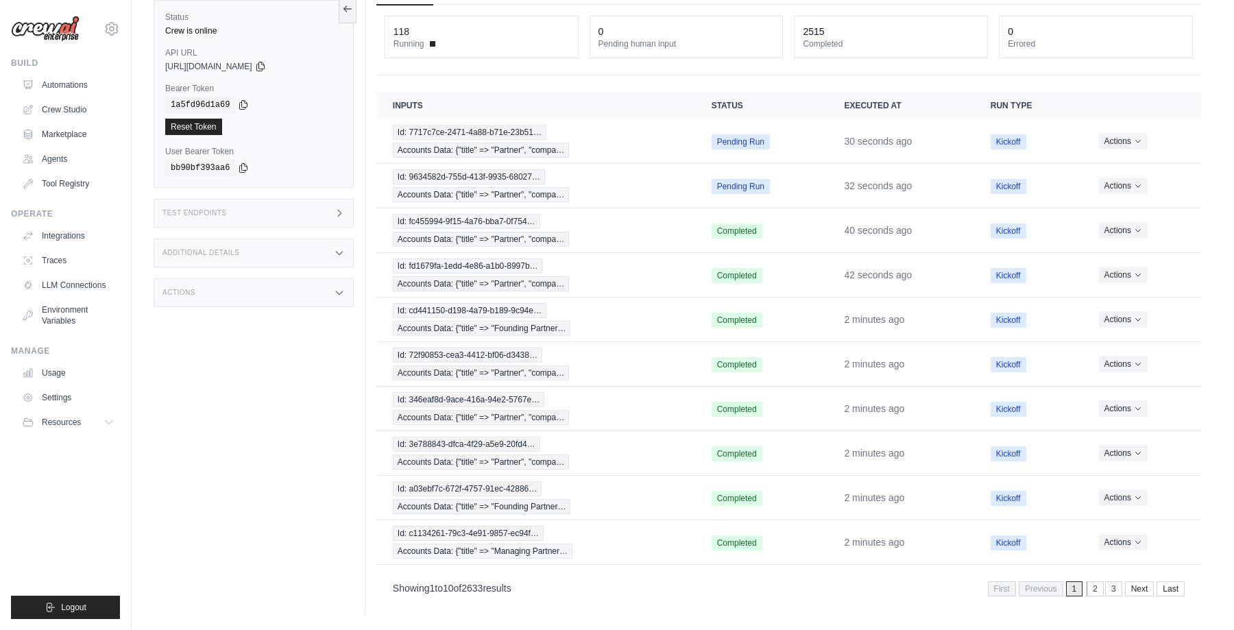
click at [1096, 588] on link "2" at bounding box center [1095, 589] width 17 height 15
click at [1059, 588] on link "1" at bounding box center [1056, 589] width 17 height 15
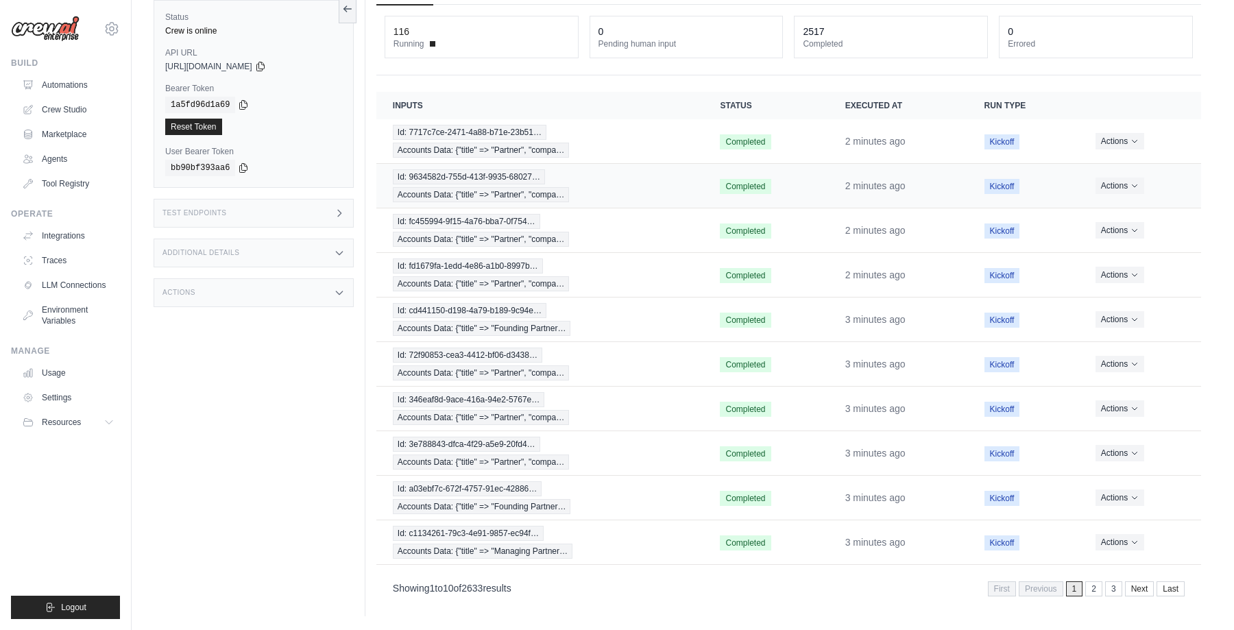
scroll to position [0, 0]
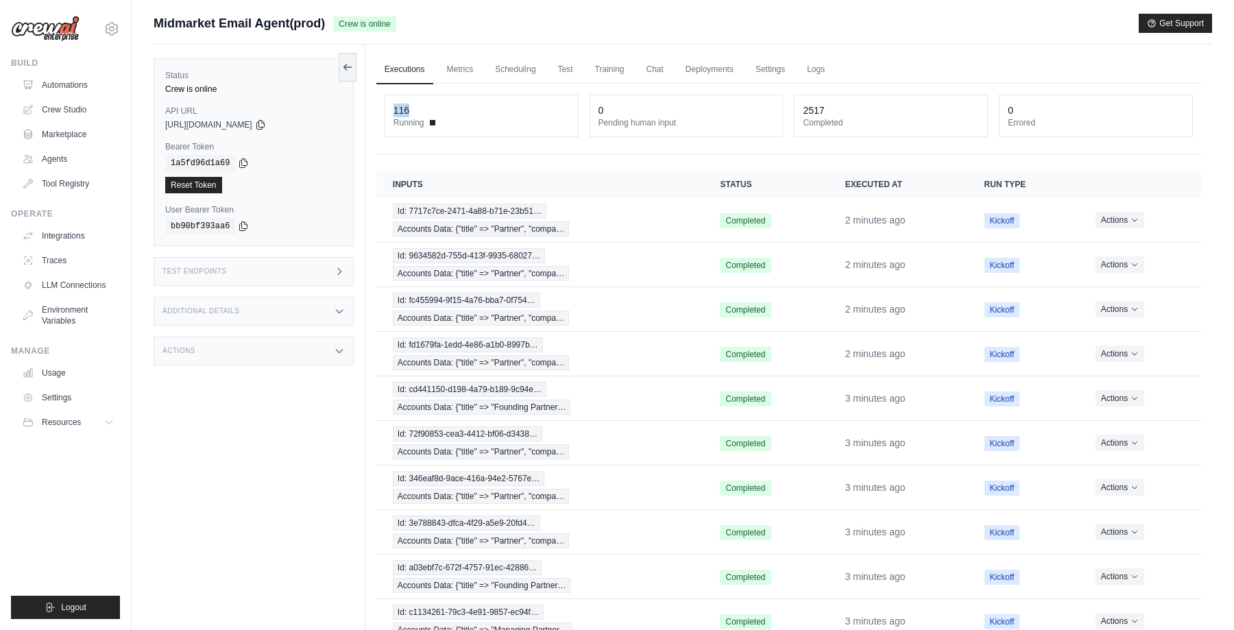
drag, startPoint x: 394, startPoint y: 108, endPoint x: 436, endPoint y: 108, distance: 41.8
click at [435, 108] on div "116" at bounding box center [482, 111] width 176 height 14
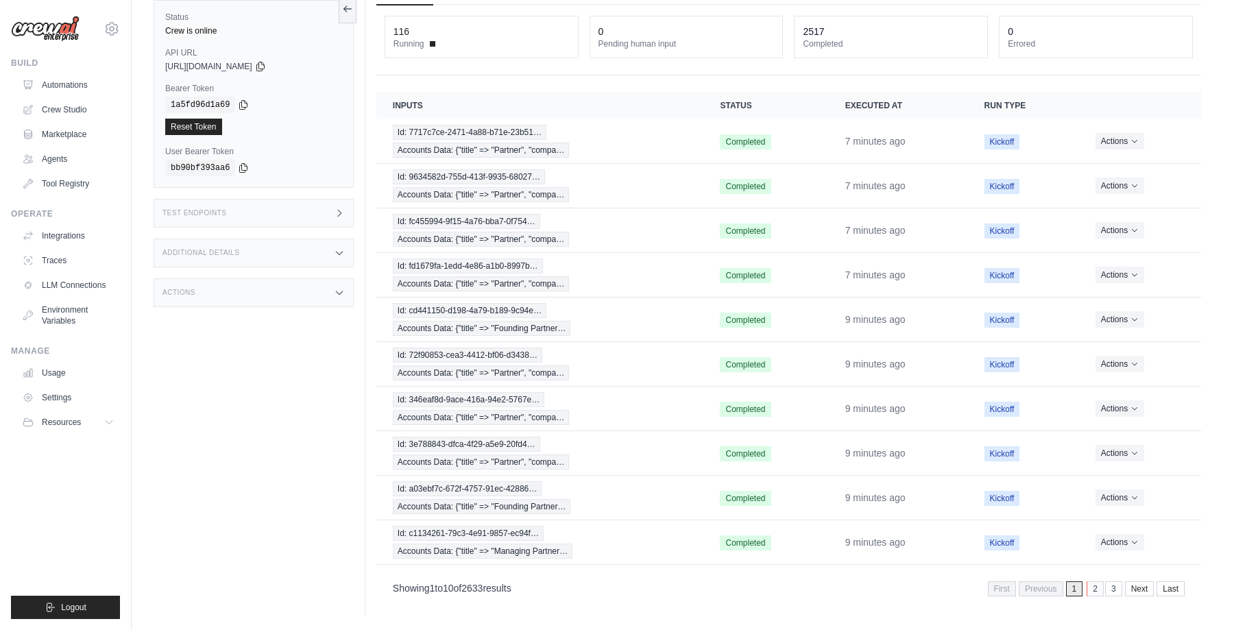
click at [1092, 587] on link "2" at bounding box center [1095, 589] width 17 height 15
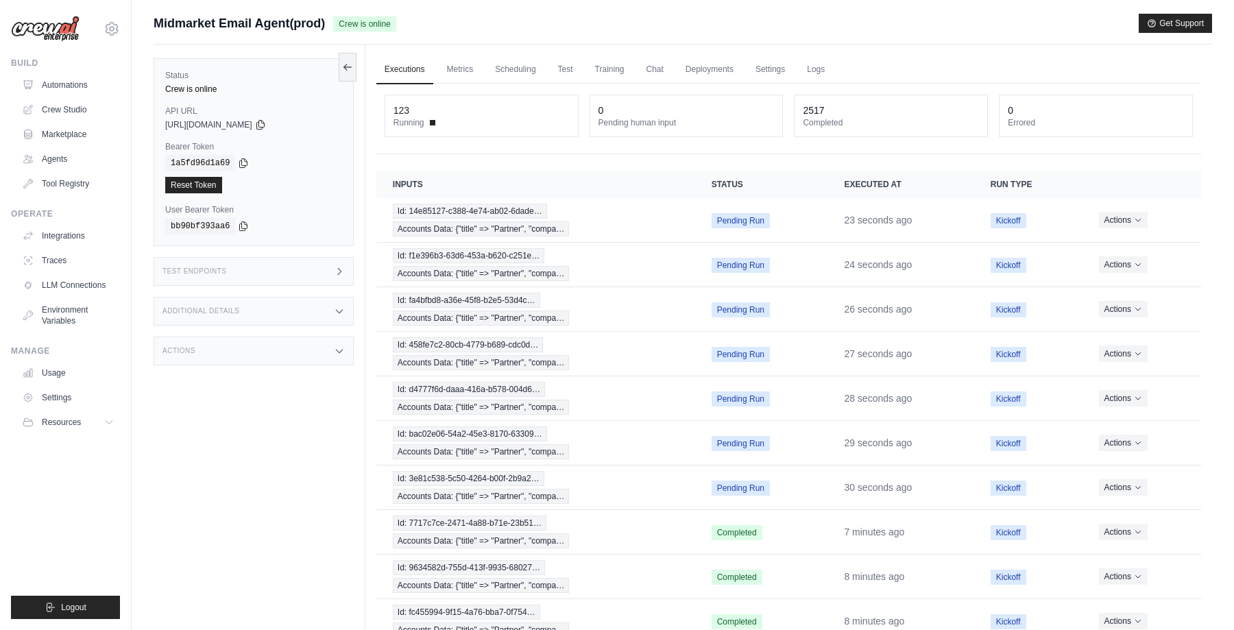
click at [918, 38] on div "Submit a support request Describe your issue or question * Please be specific a…" at bounding box center [683, 29] width 1059 height 31
click at [902, 26] on div "Midmarket Email Agent(prod) Crew is online Get Support" at bounding box center [683, 23] width 1059 height 19
click at [941, 40] on div "Submit a support request Describe your issue or question * Please be specific a…" at bounding box center [683, 29] width 1059 height 31
